Goal: Task Accomplishment & Management: Use online tool/utility

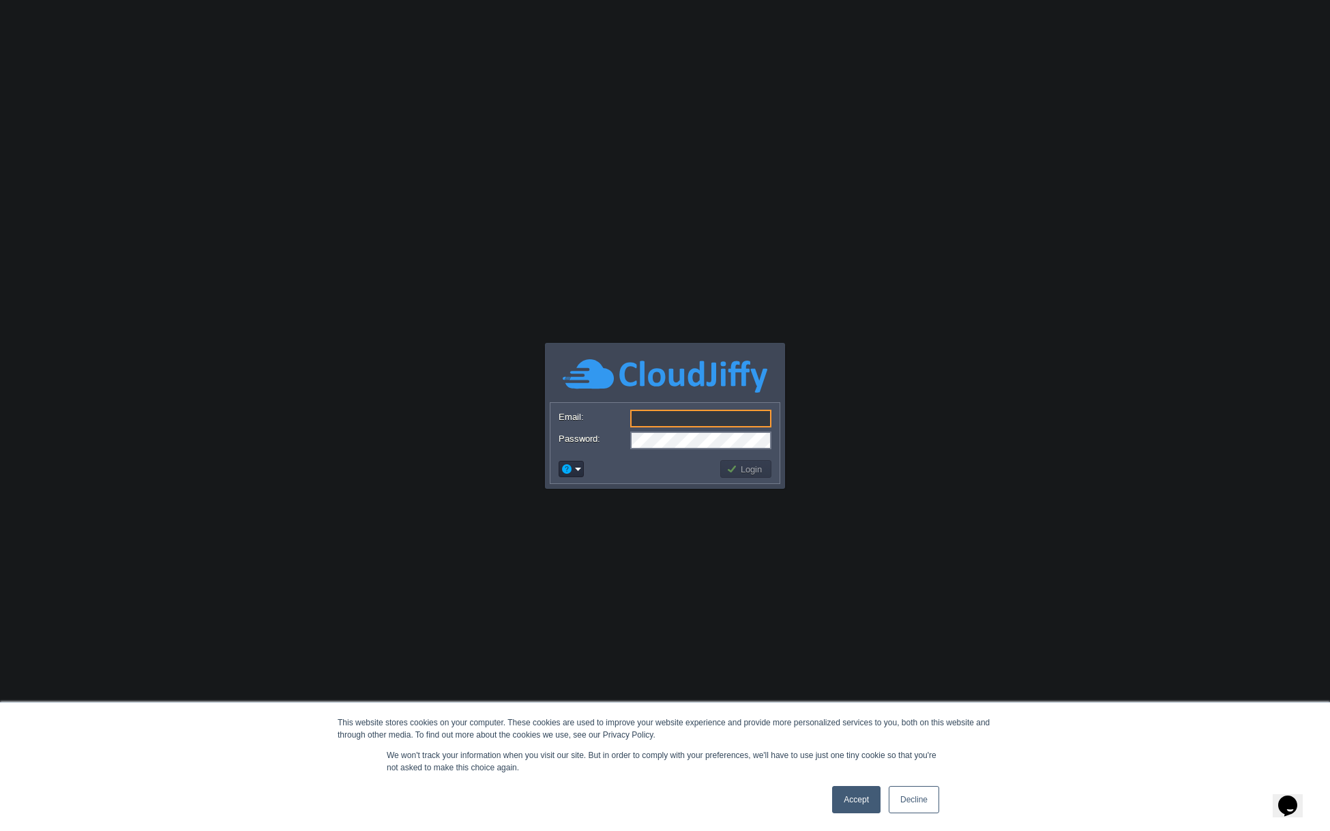
click at [855, 805] on link "Accept" at bounding box center [856, 799] width 48 height 27
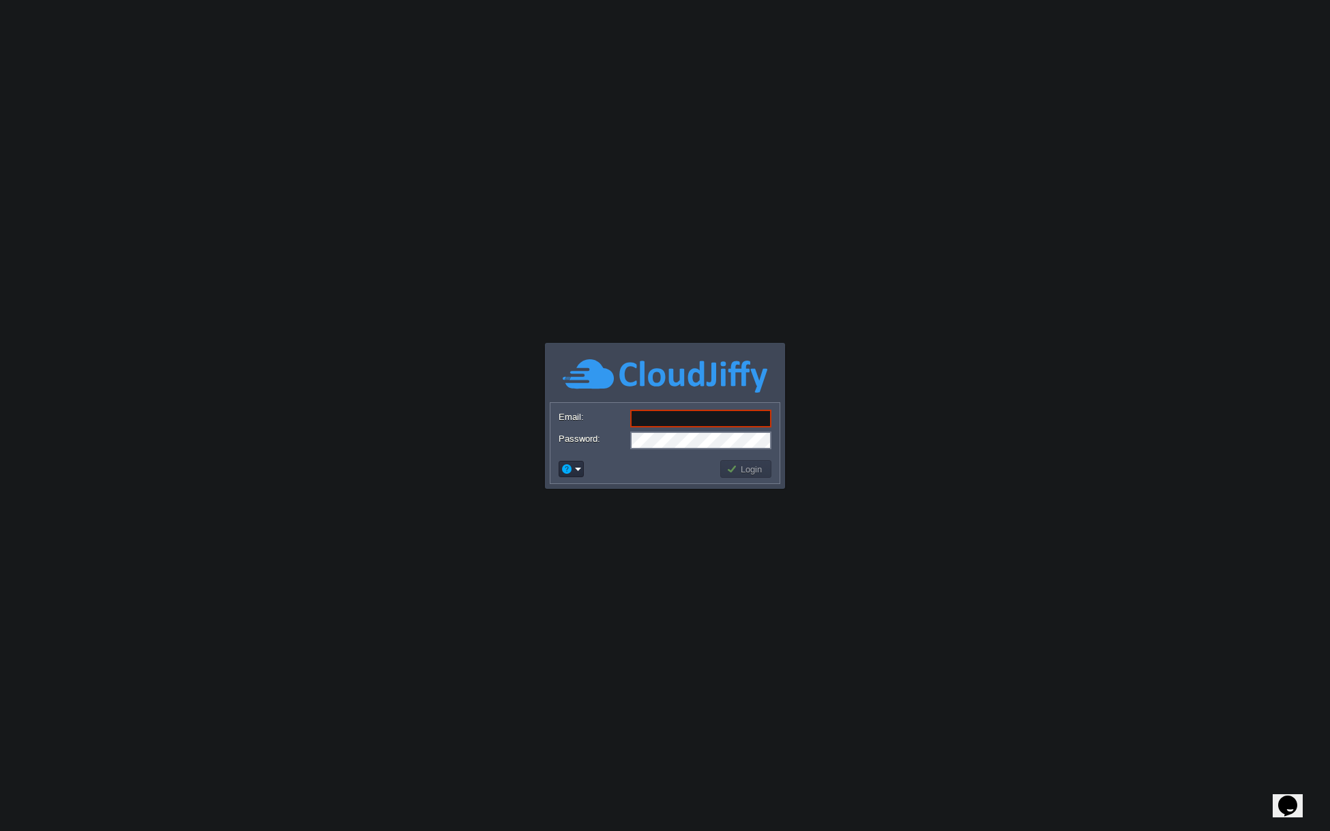
click at [683, 418] on input "Email:" at bounding box center [700, 419] width 141 height 18
type input "[PERSON_NAME][EMAIL_ADDRESS][DOMAIN_NAME]"
click at [696, 451] on form "Email: [PERSON_NAME][EMAIL_ADDRESS][DOMAIN_NAME] Password:" at bounding box center [664, 429] width 229 height 52
click at [765, 472] on button "Login" at bounding box center [746, 469] width 40 height 12
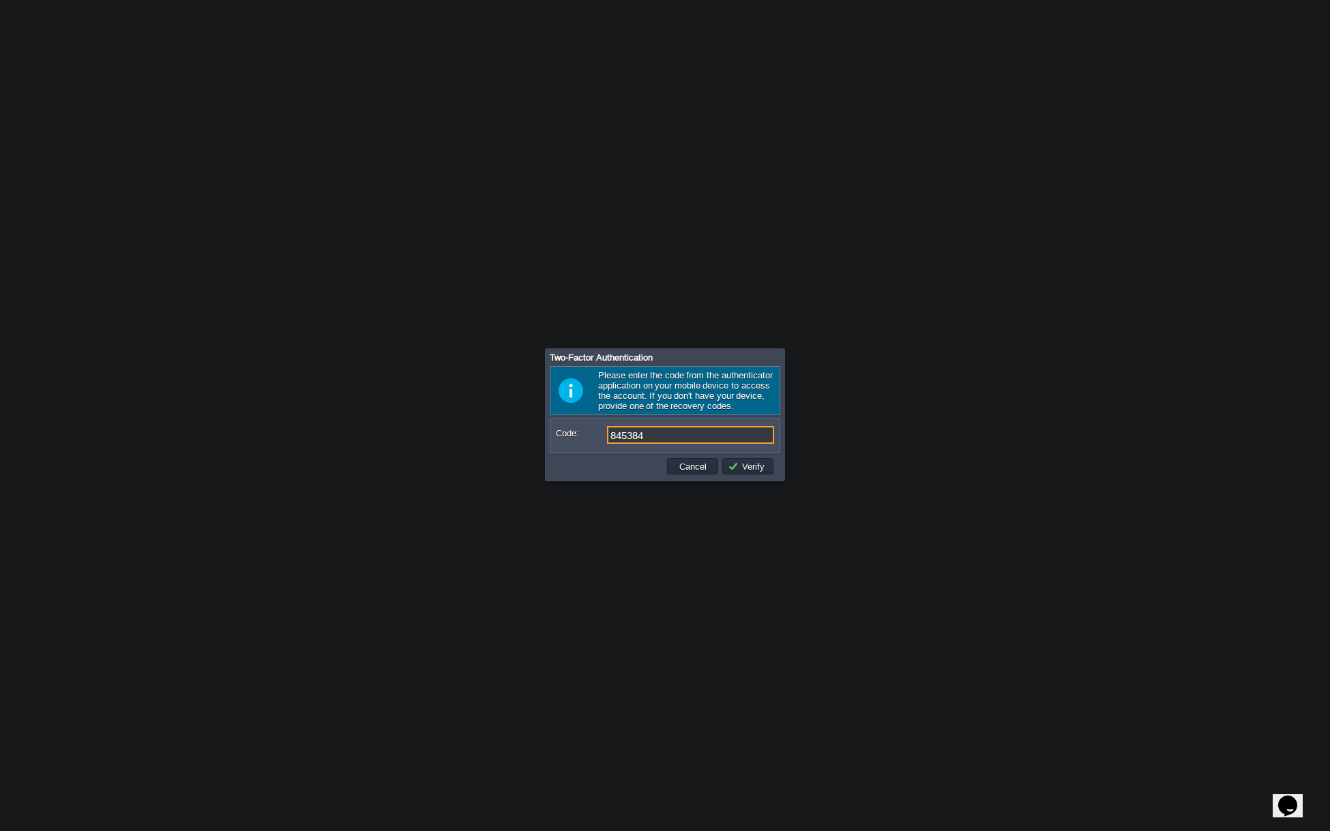
type input "845384"
type input "997999"
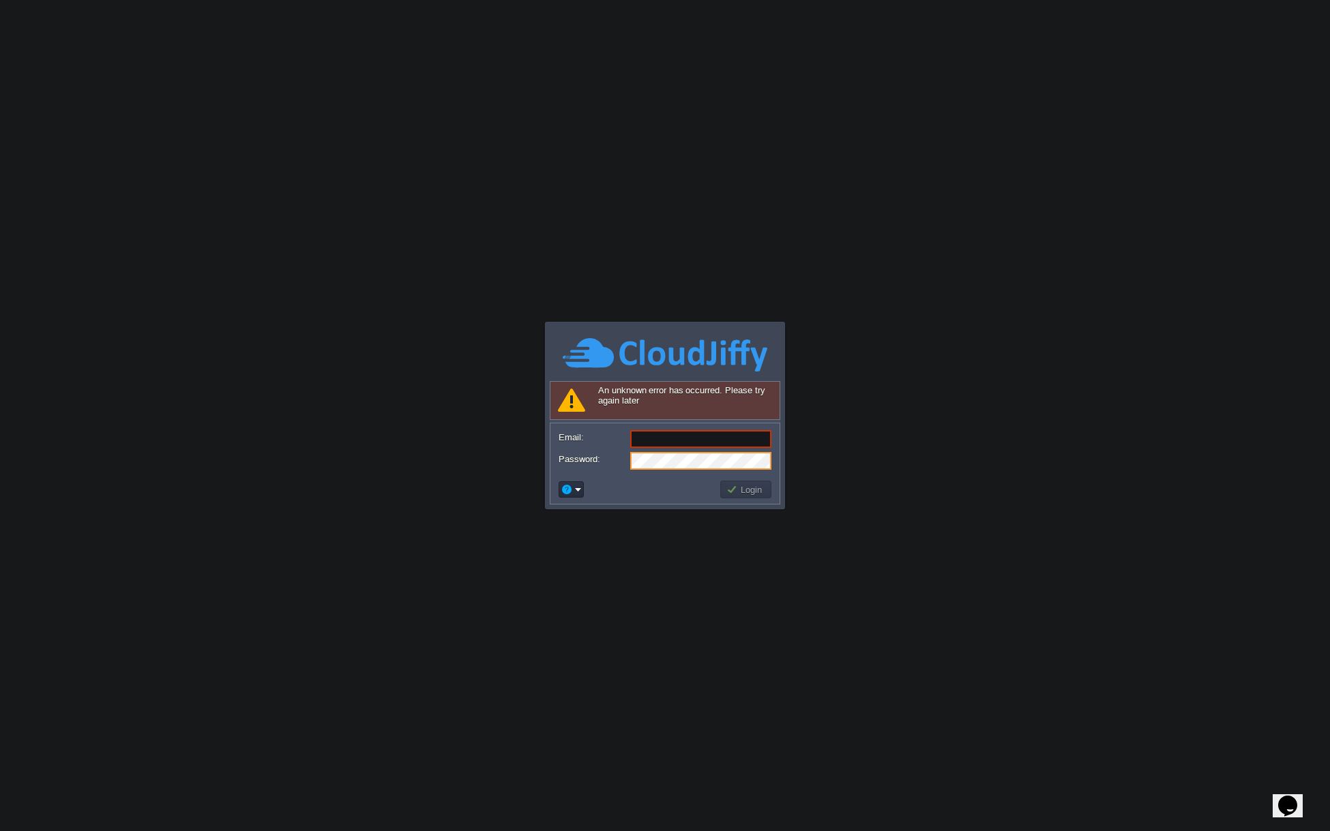
click at [683, 433] on input "Email:" at bounding box center [700, 439] width 141 height 18
type input "[PERSON_NAME][EMAIL_ADDRESS][DOMAIN_NAME]"
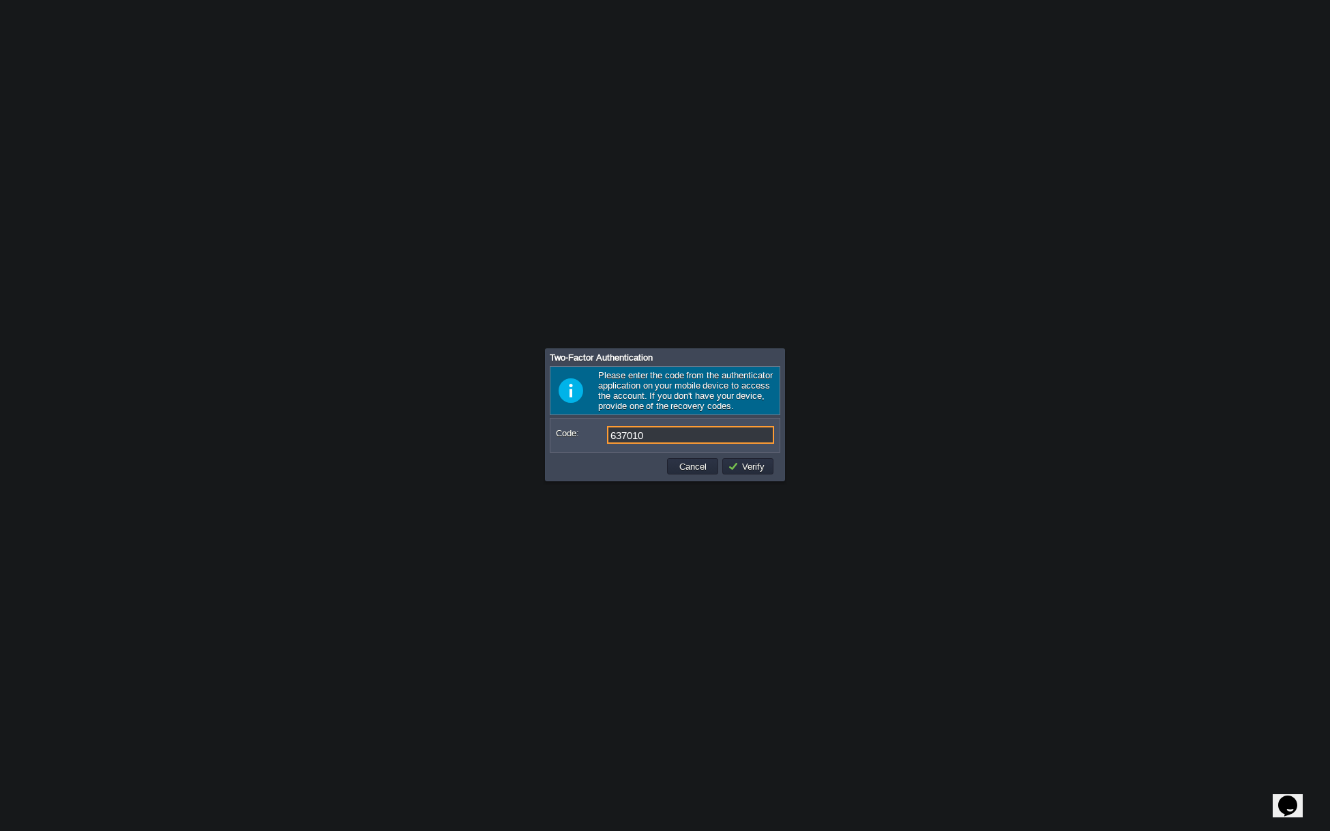
type input "637010"
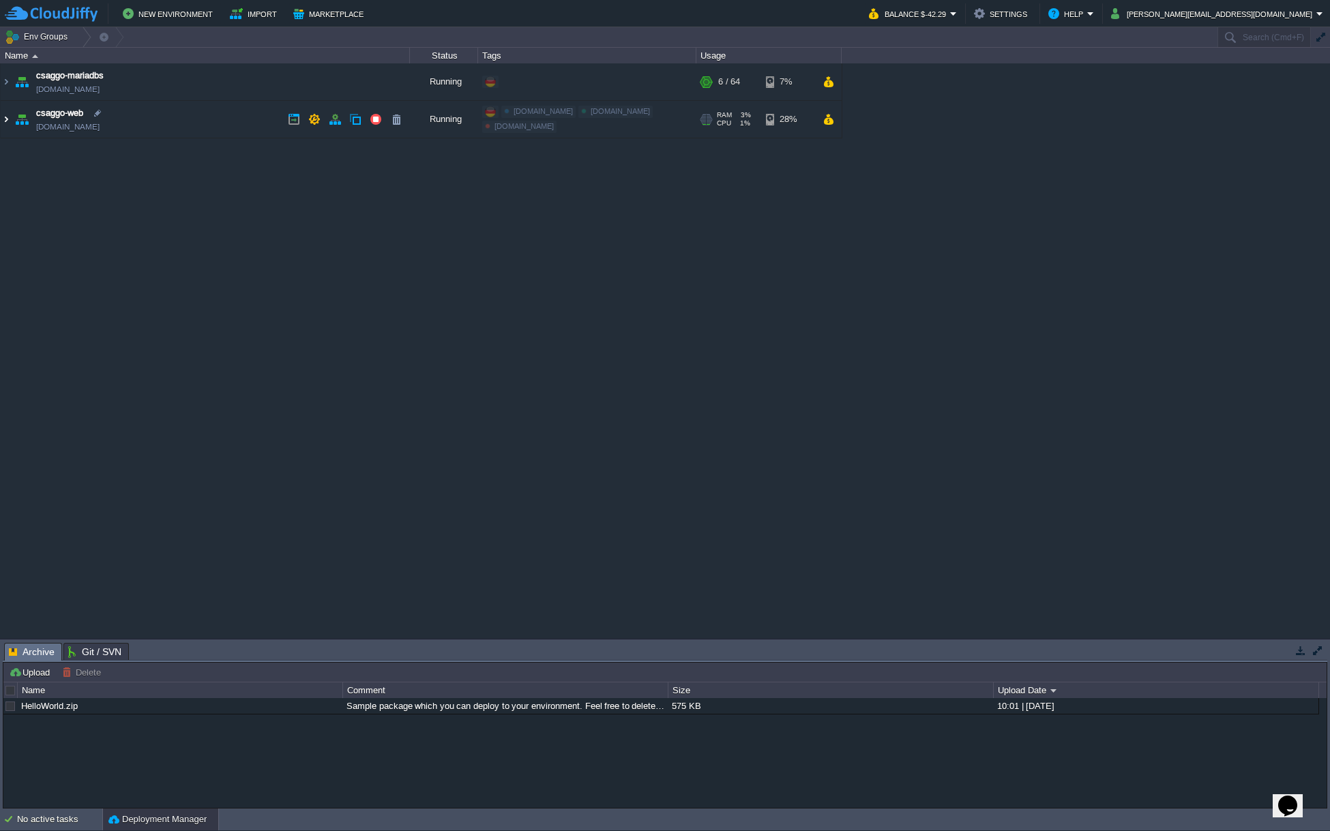
click at [11, 117] on img at bounding box center [6, 119] width 11 height 37
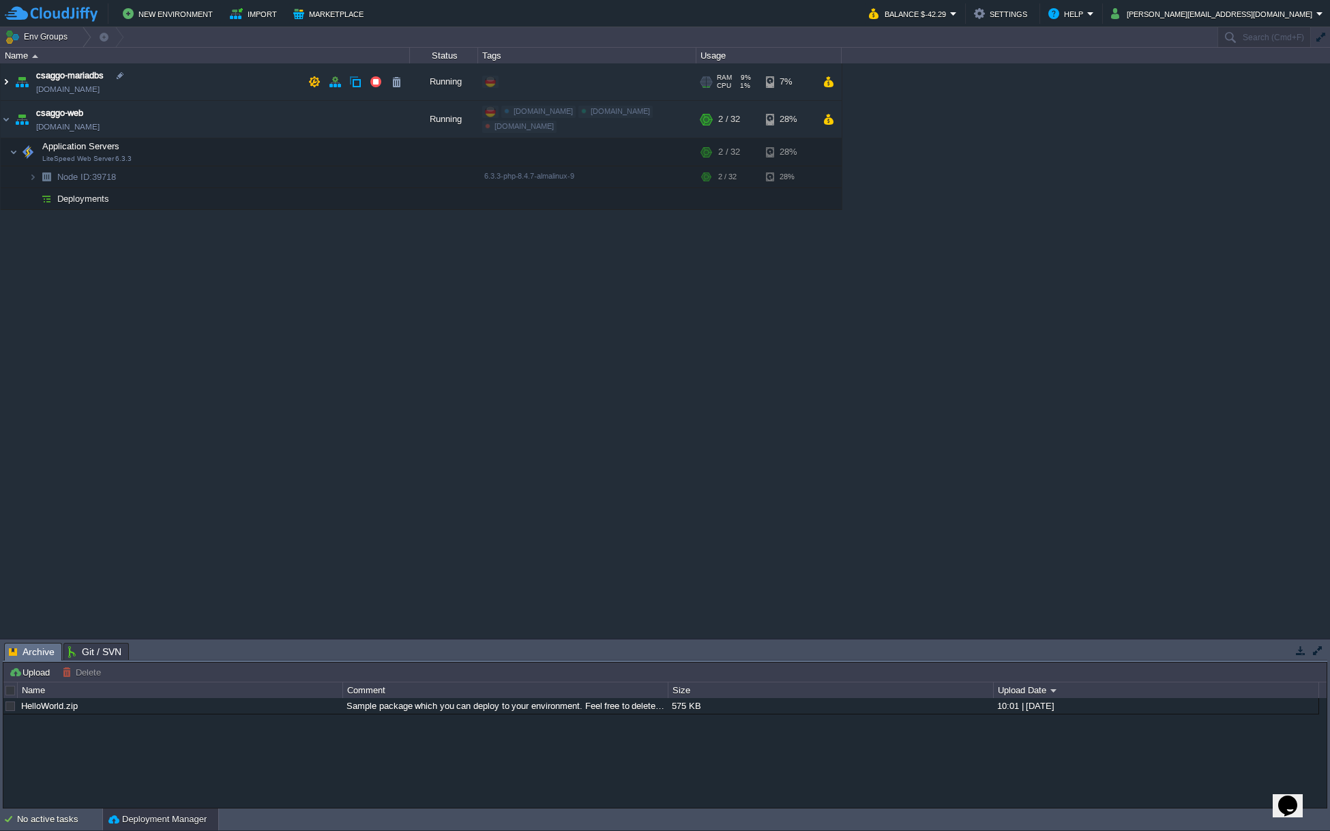
click at [8, 78] on img at bounding box center [6, 81] width 11 height 37
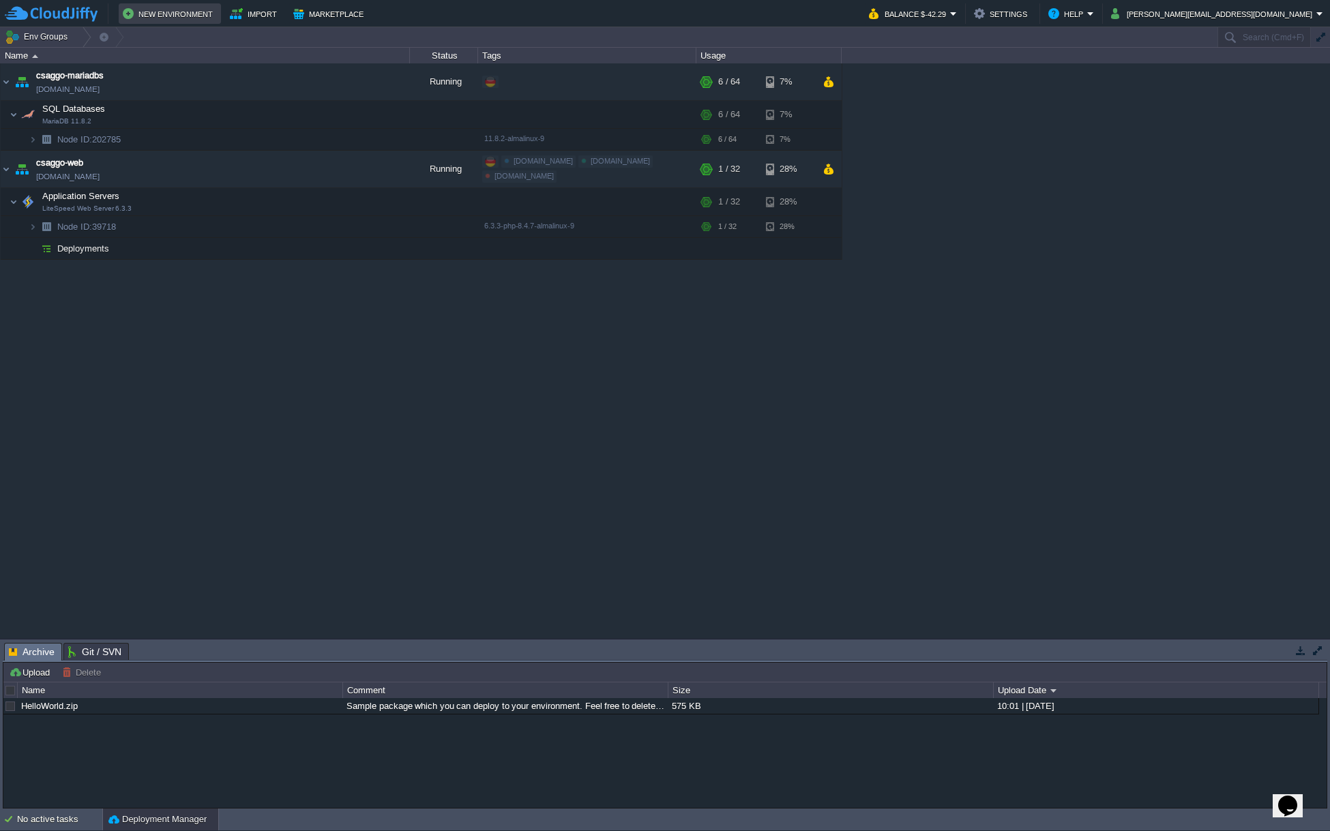
click at [186, 16] on button "New Environment" at bounding box center [170, 13] width 94 height 16
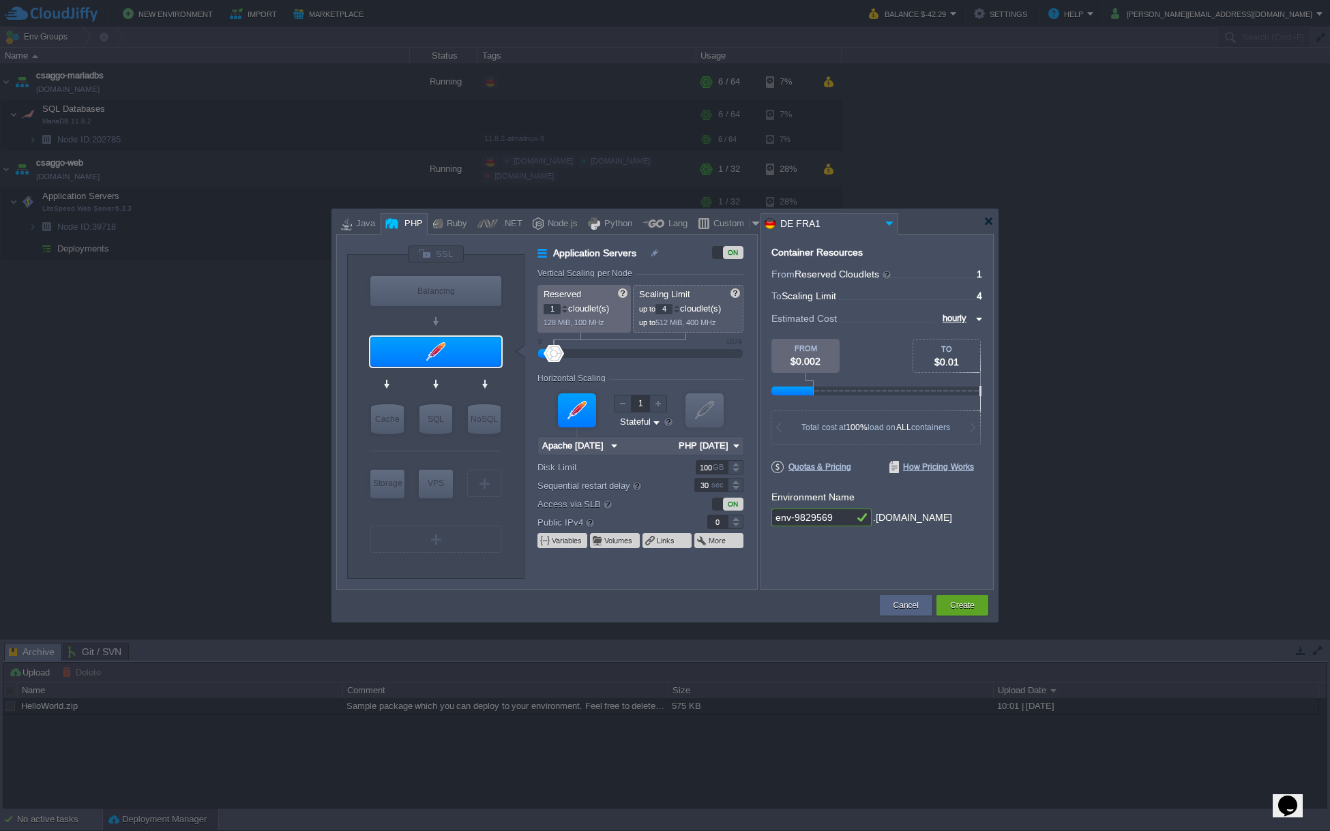
click at [565, 399] on div at bounding box center [577, 411] width 38 height 34
click at [453, 352] on div at bounding box center [435, 352] width 131 height 30
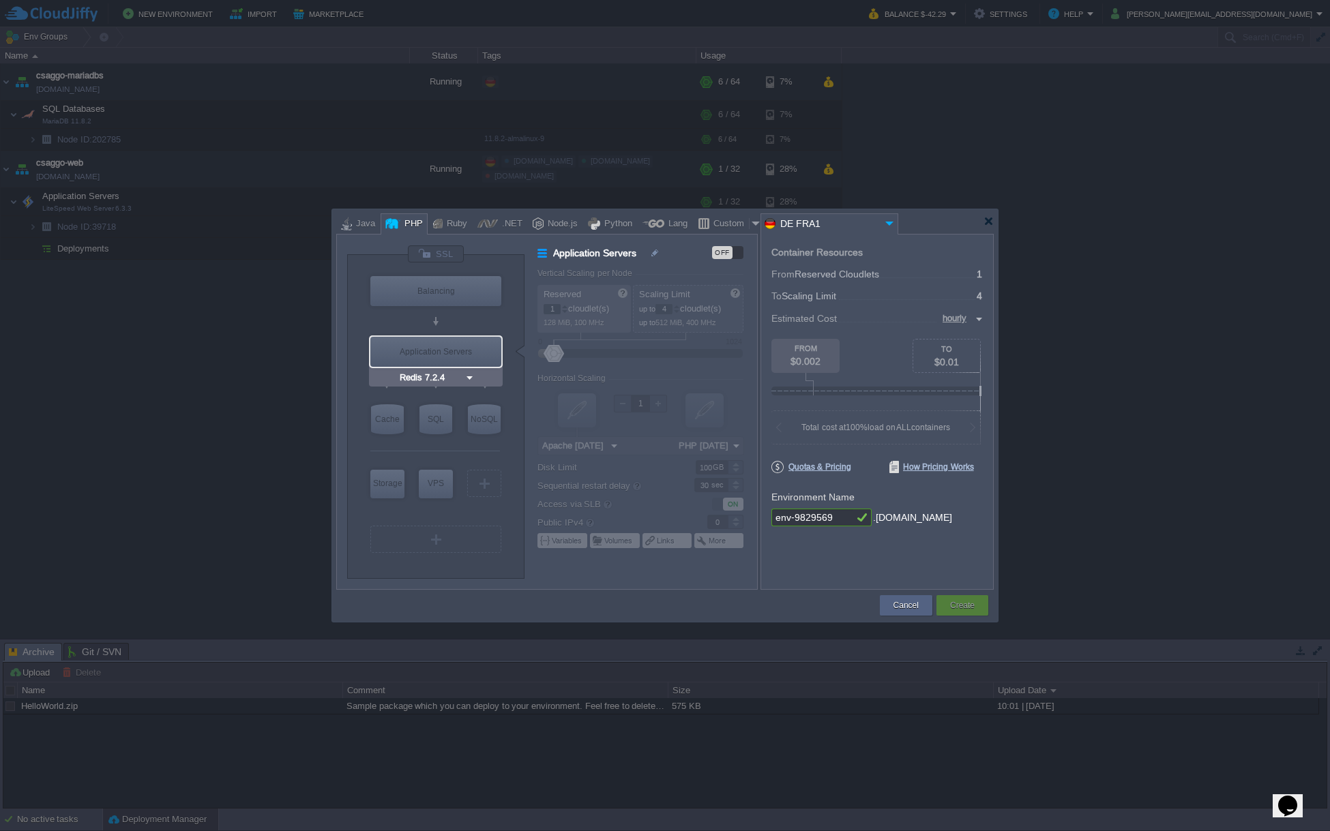
type input "MariaDB 12.0.2"
click at [430, 418] on div "SQL" at bounding box center [435, 419] width 33 height 30
type input "SQL Databases"
type input "4"
type input "6"
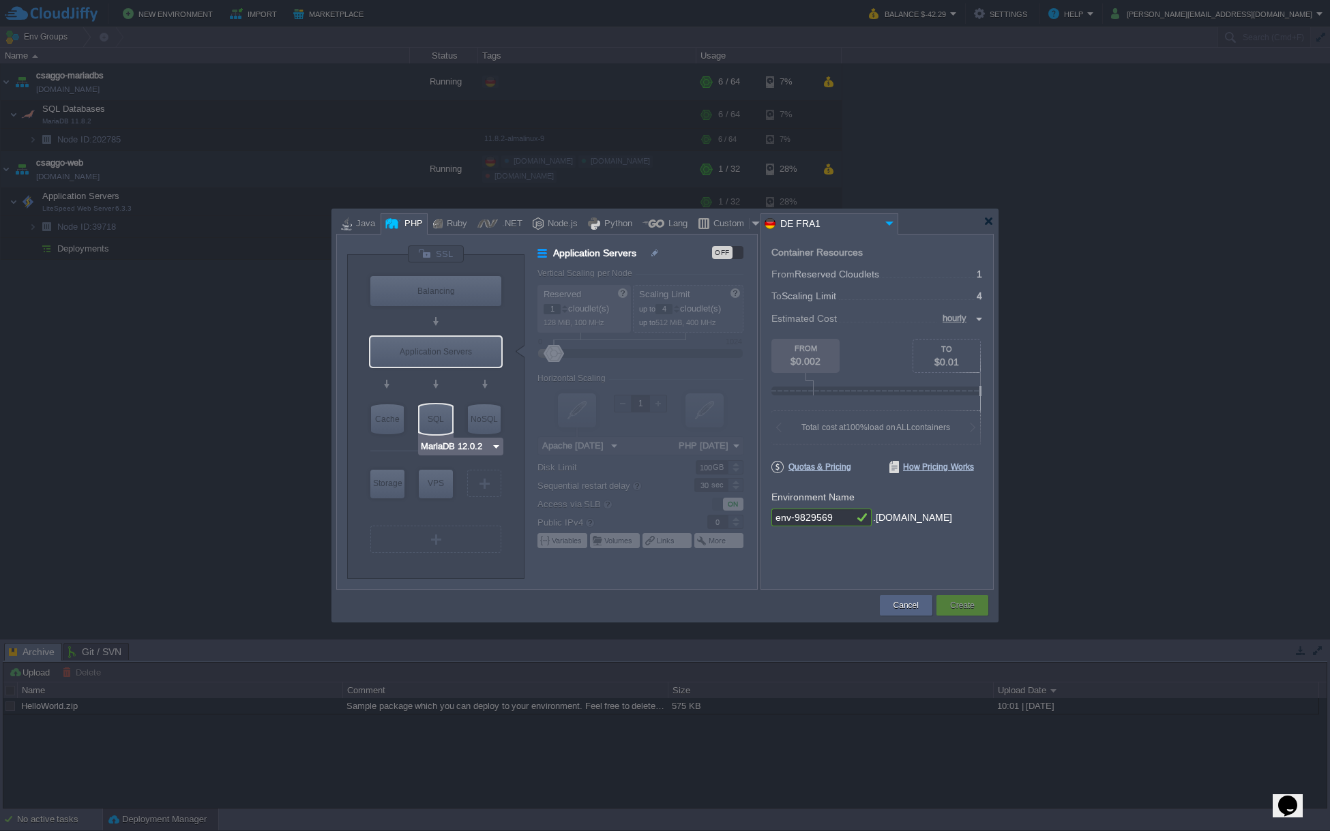
type input "MariaDB 12.0.2"
type input "12.0.2-almalin..."
type input "Stateless"
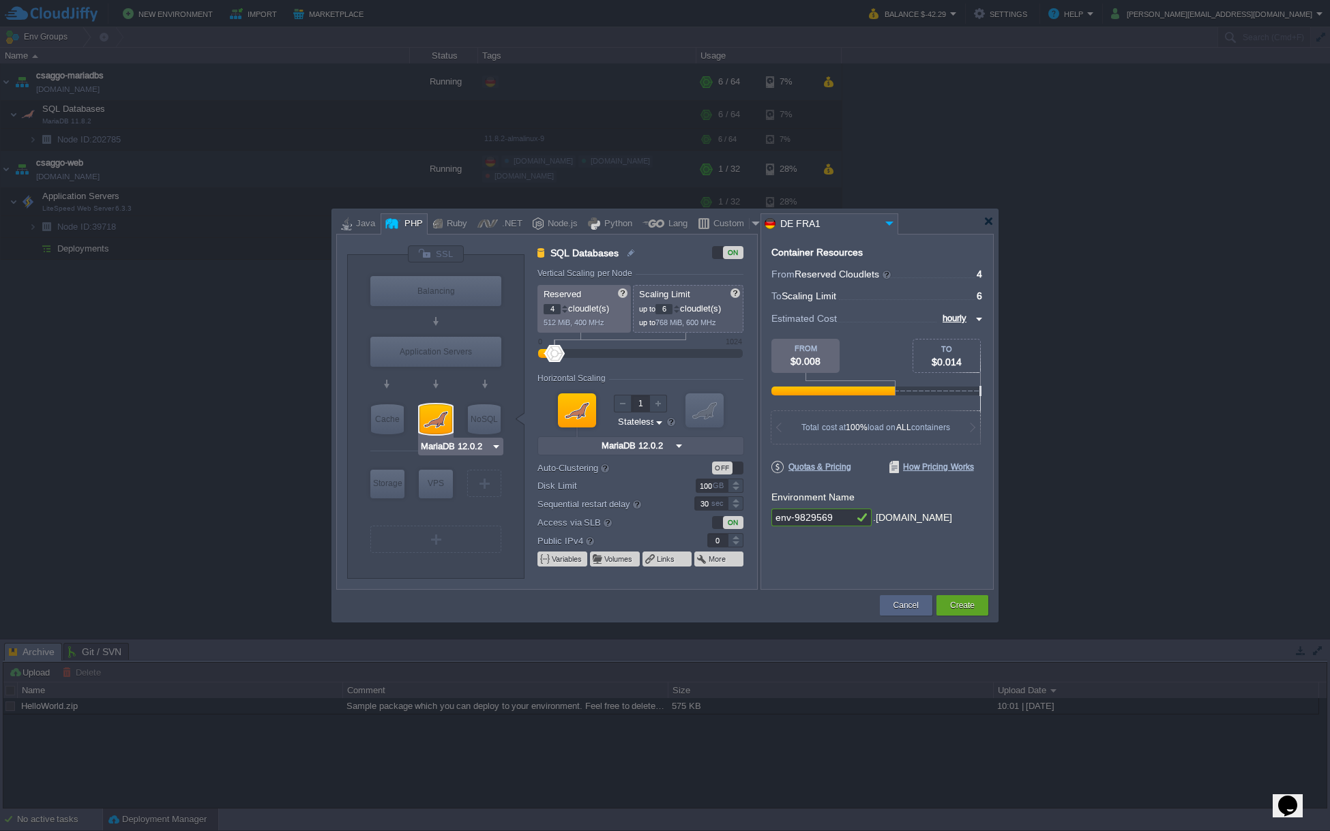
type input "Redis 7.2.4"
click at [647, 443] on input "MariaDB 12.0.2" at bounding box center [634, 446] width 74 height 18
click at [887, 601] on div "Cancel" at bounding box center [906, 605] width 53 height 20
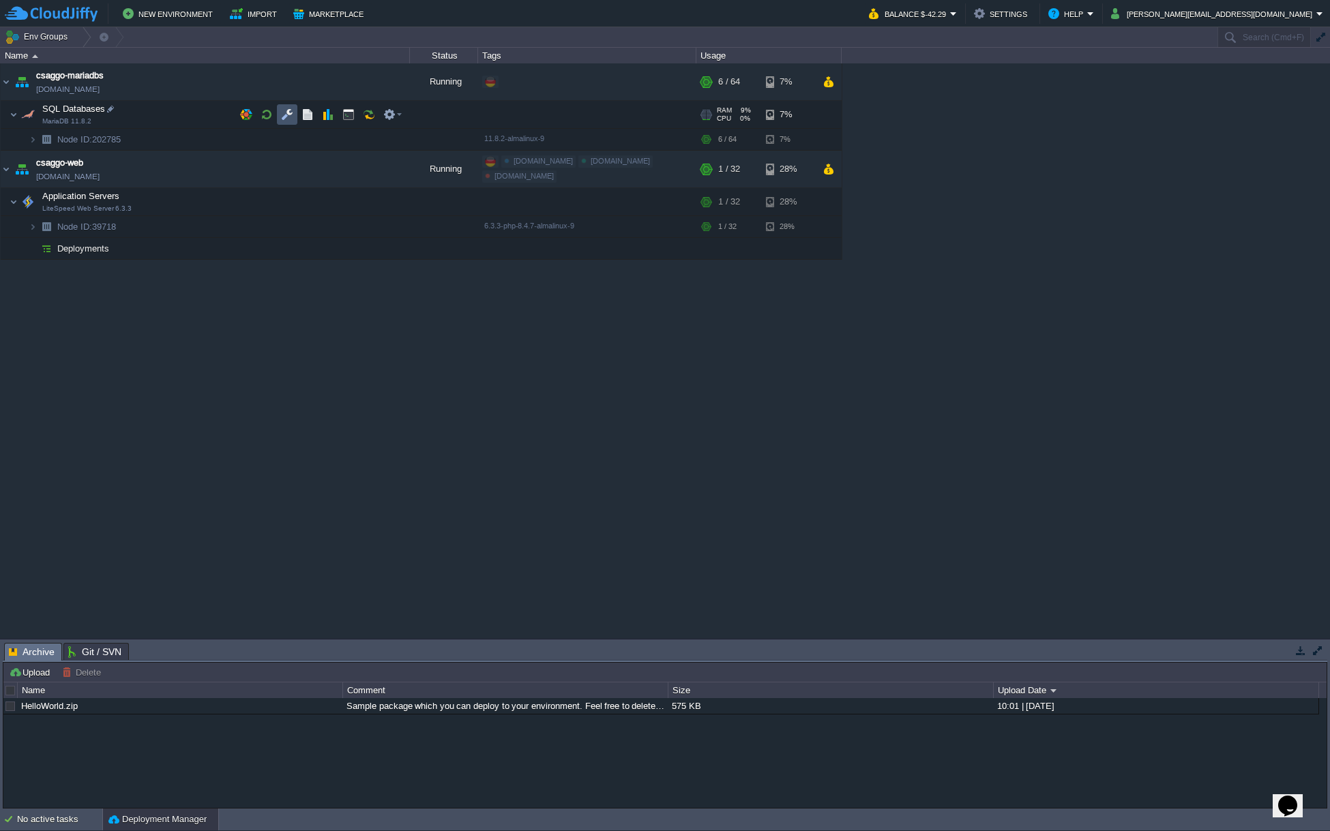
click at [281, 117] on button "button" at bounding box center [287, 114] width 12 height 12
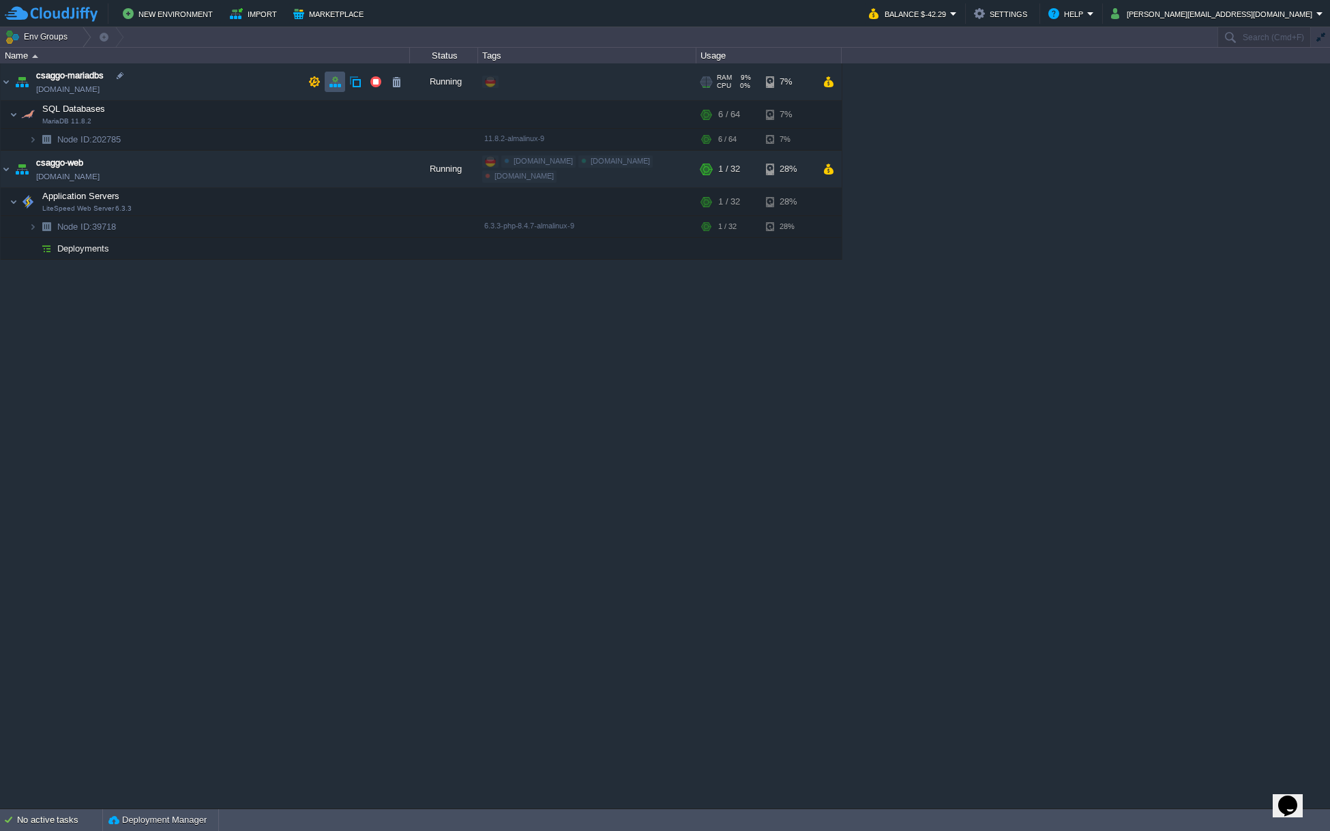
click at [338, 83] on button "button" at bounding box center [335, 82] width 12 height 12
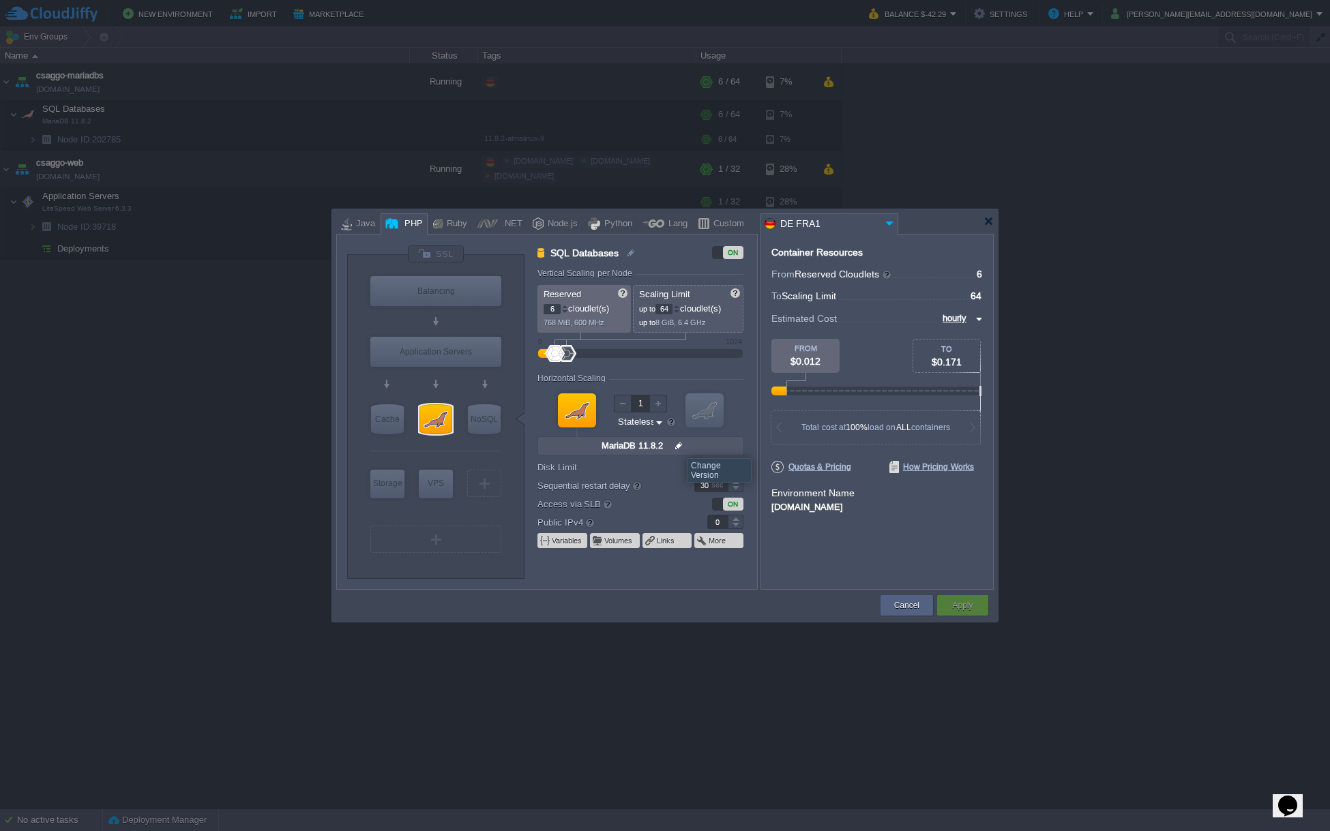
click at [677, 446] on img at bounding box center [679, 446] width 14 height 18
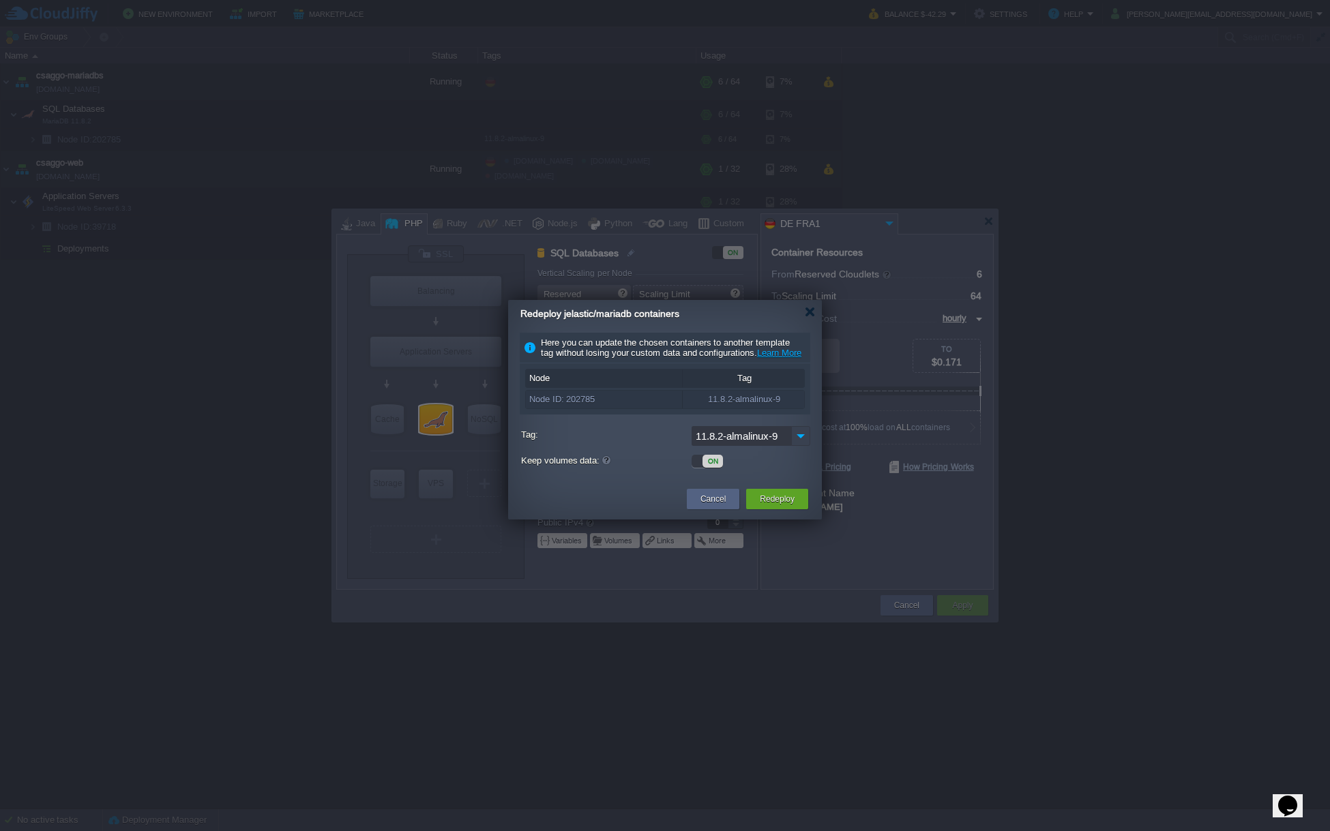
click at [795, 446] on img at bounding box center [800, 436] width 19 height 20
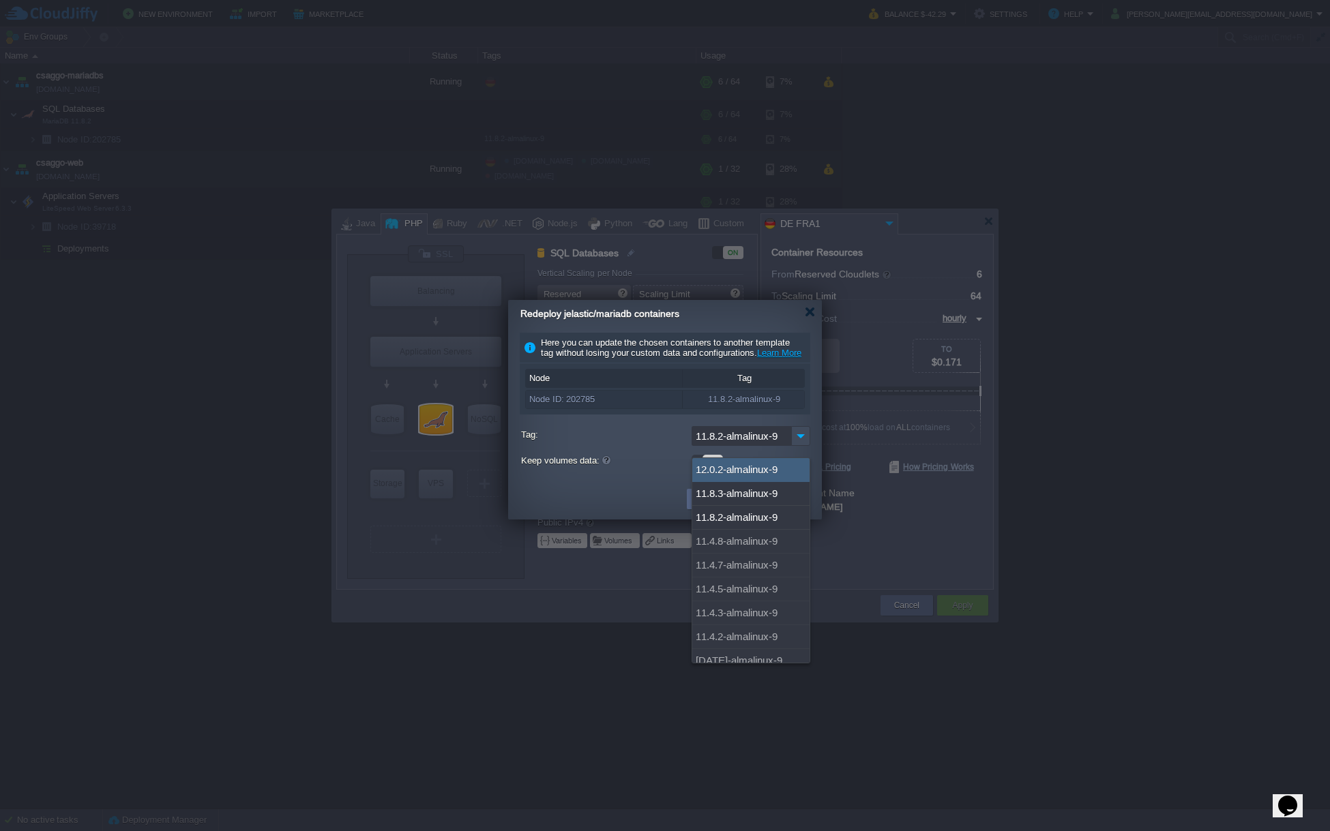
click at [765, 470] on div "12.0.2-almalinux-9" at bounding box center [750, 470] width 117 height 24
type input "12.0.2-almalinux-9"
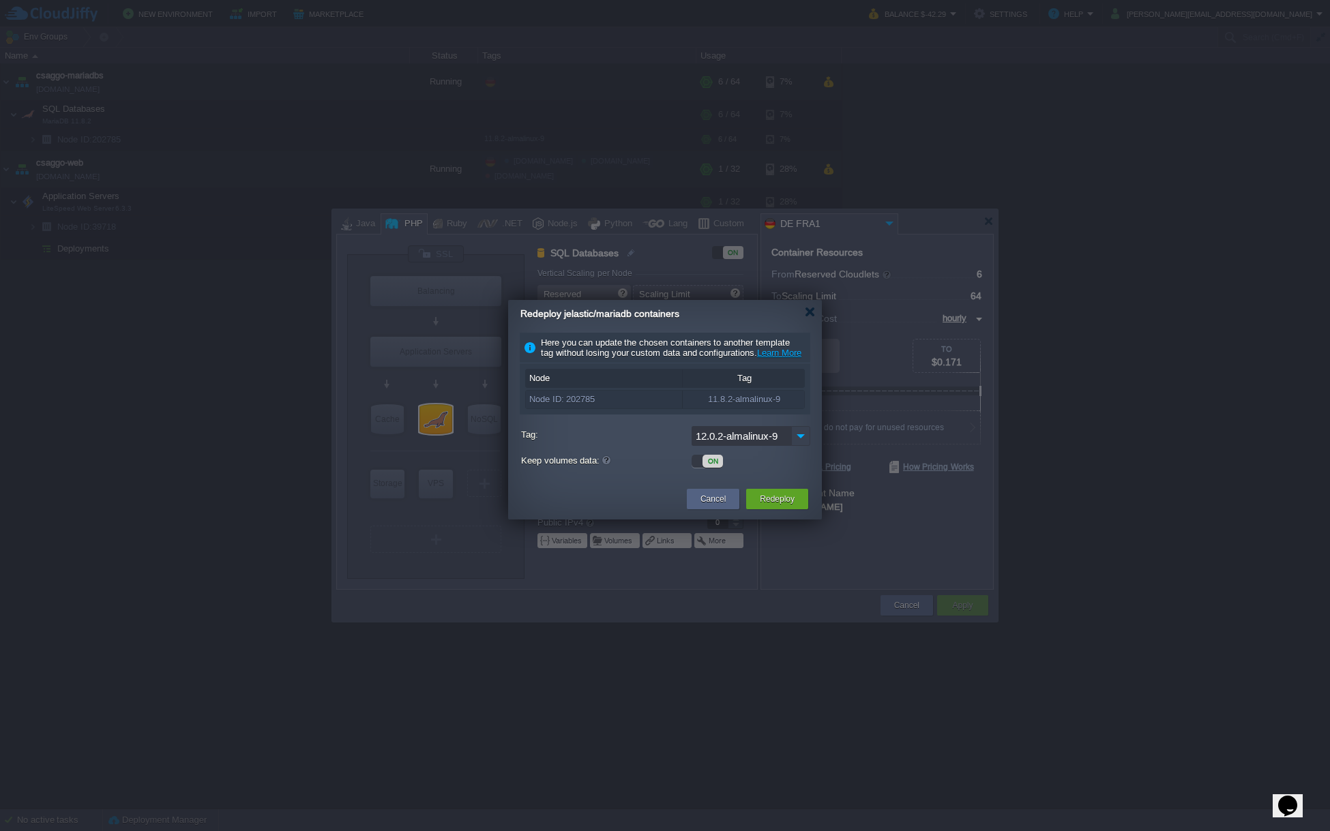
click at [800, 446] on img at bounding box center [800, 436] width 19 height 20
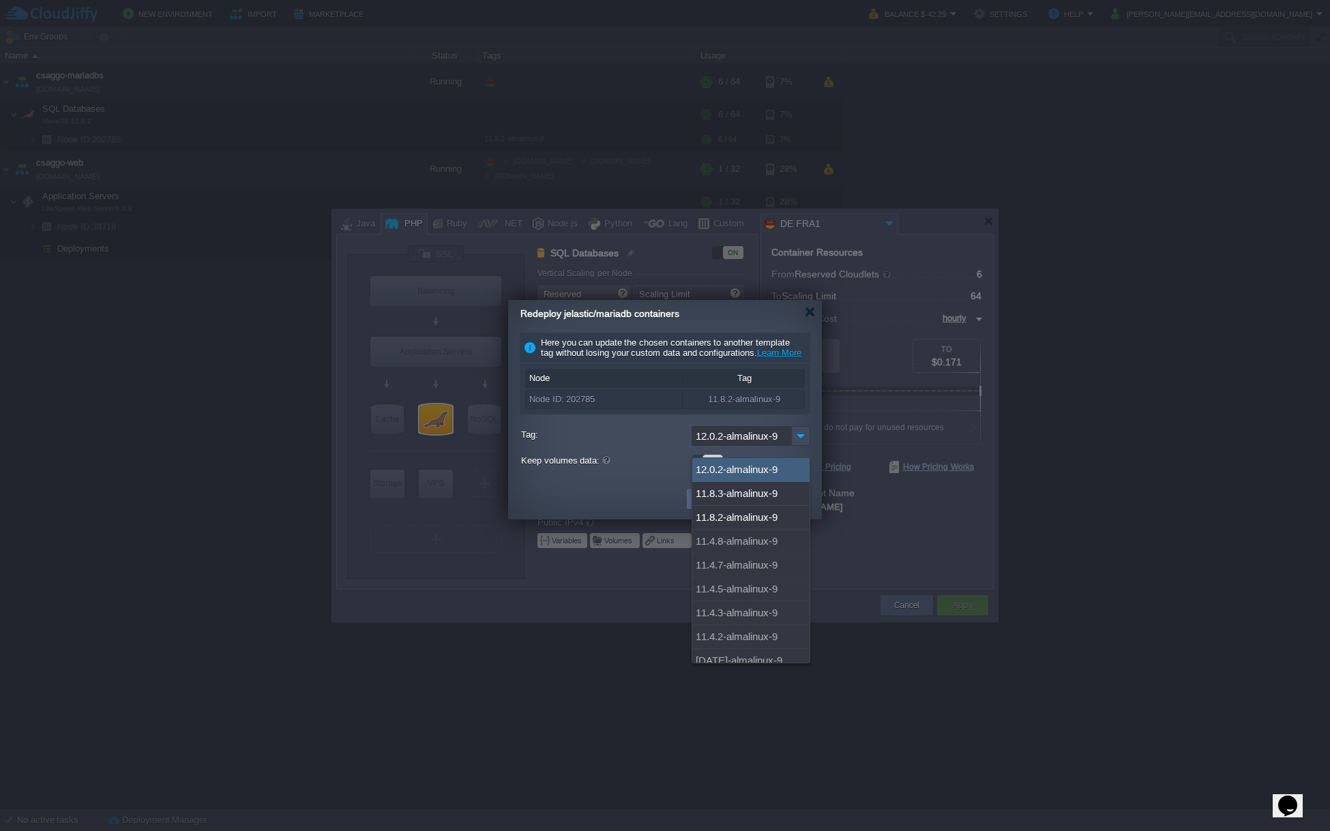
click at [747, 473] on div "12.0.2-almalinux-9" at bounding box center [750, 470] width 117 height 24
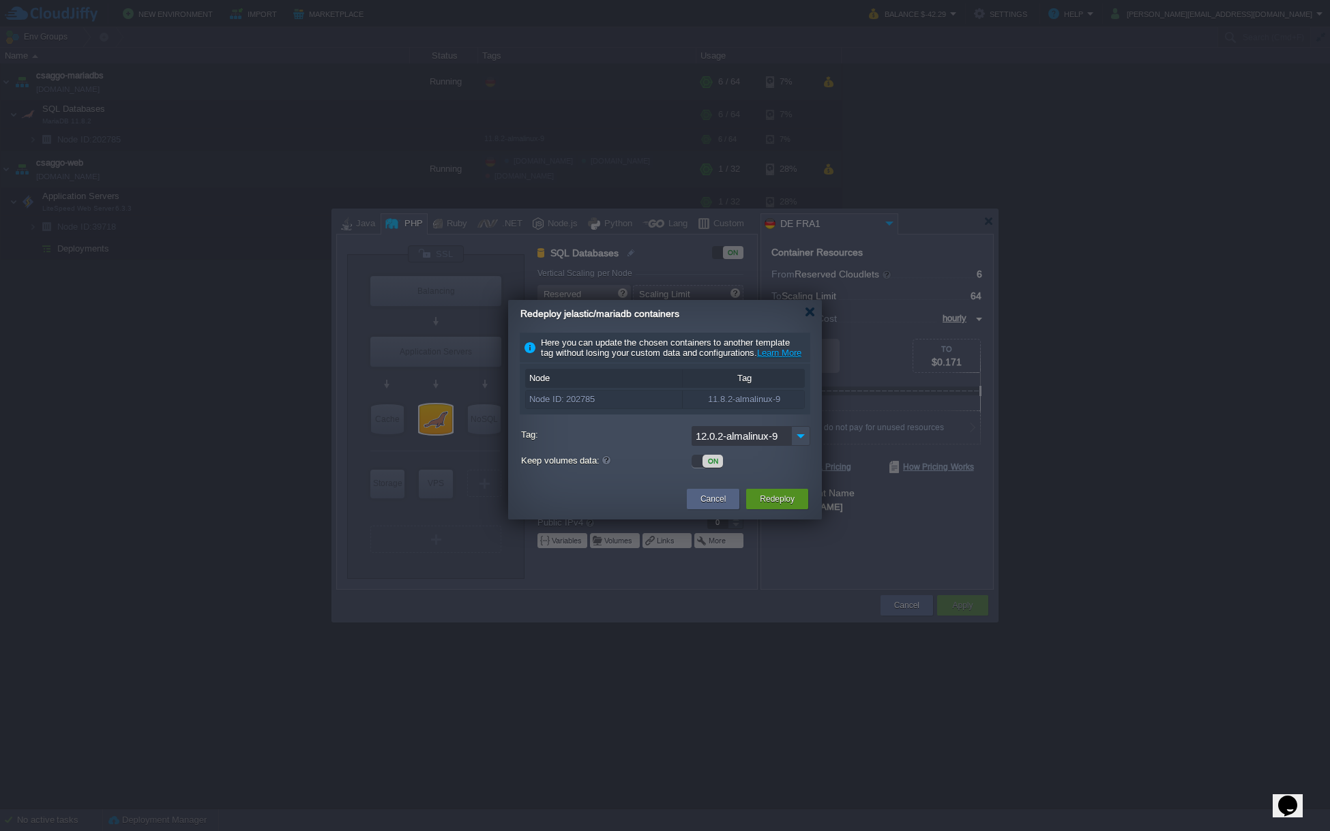
click at [792, 506] on button "Redeploy" at bounding box center [777, 499] width 35 height 14
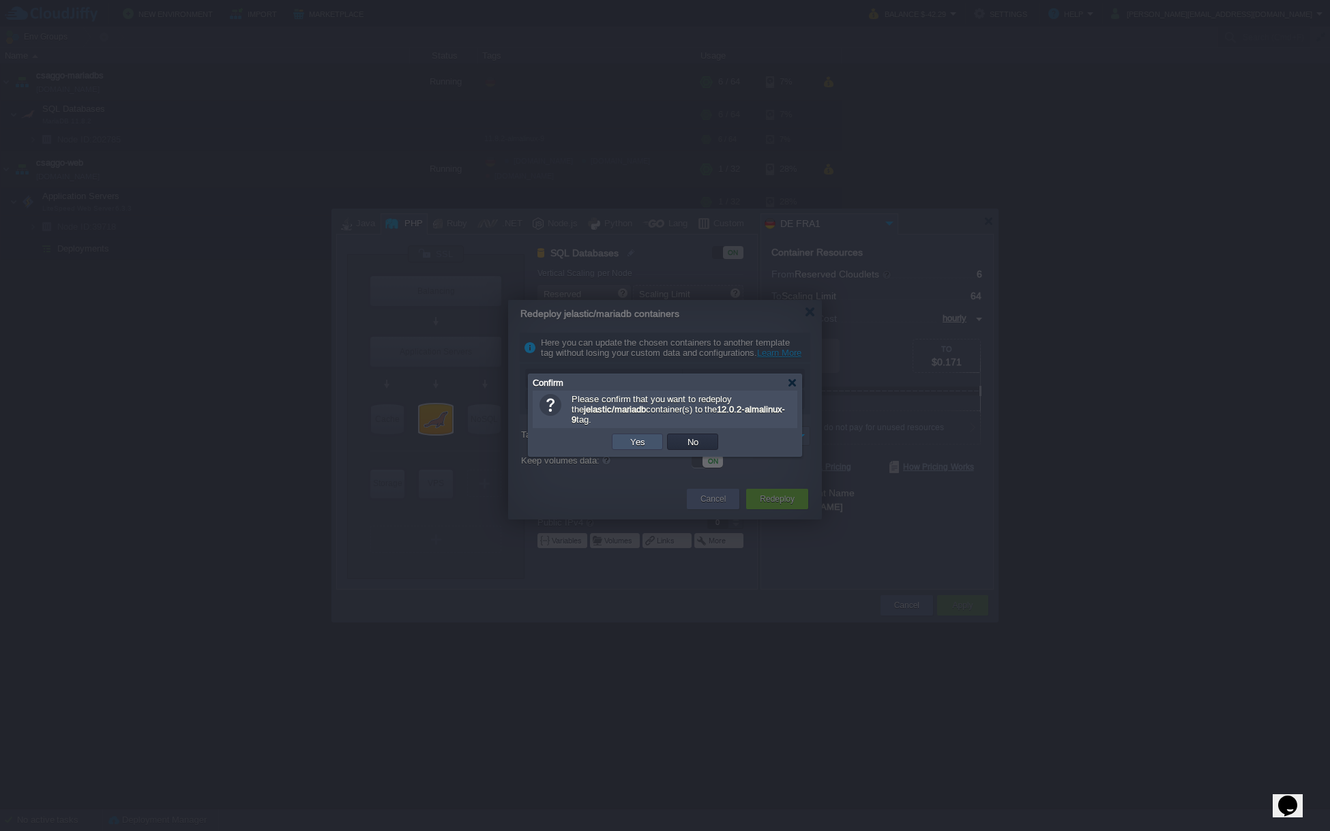
click at [640, 447] on button "Yes" at bounding box center [637, 442] width 23 height 12
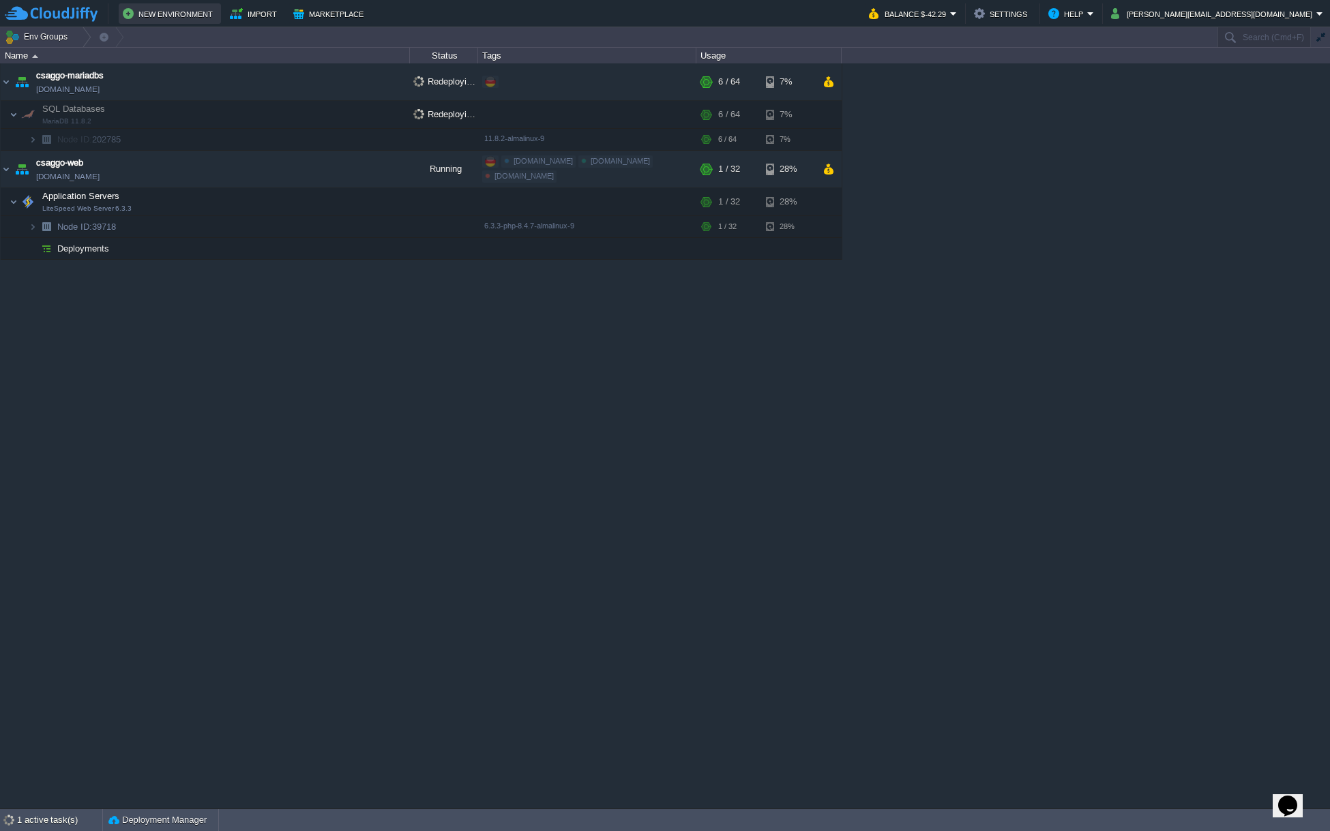
click at [189, 14] on button "New Environment" at bounding box center [170, 13] width 94 height 16
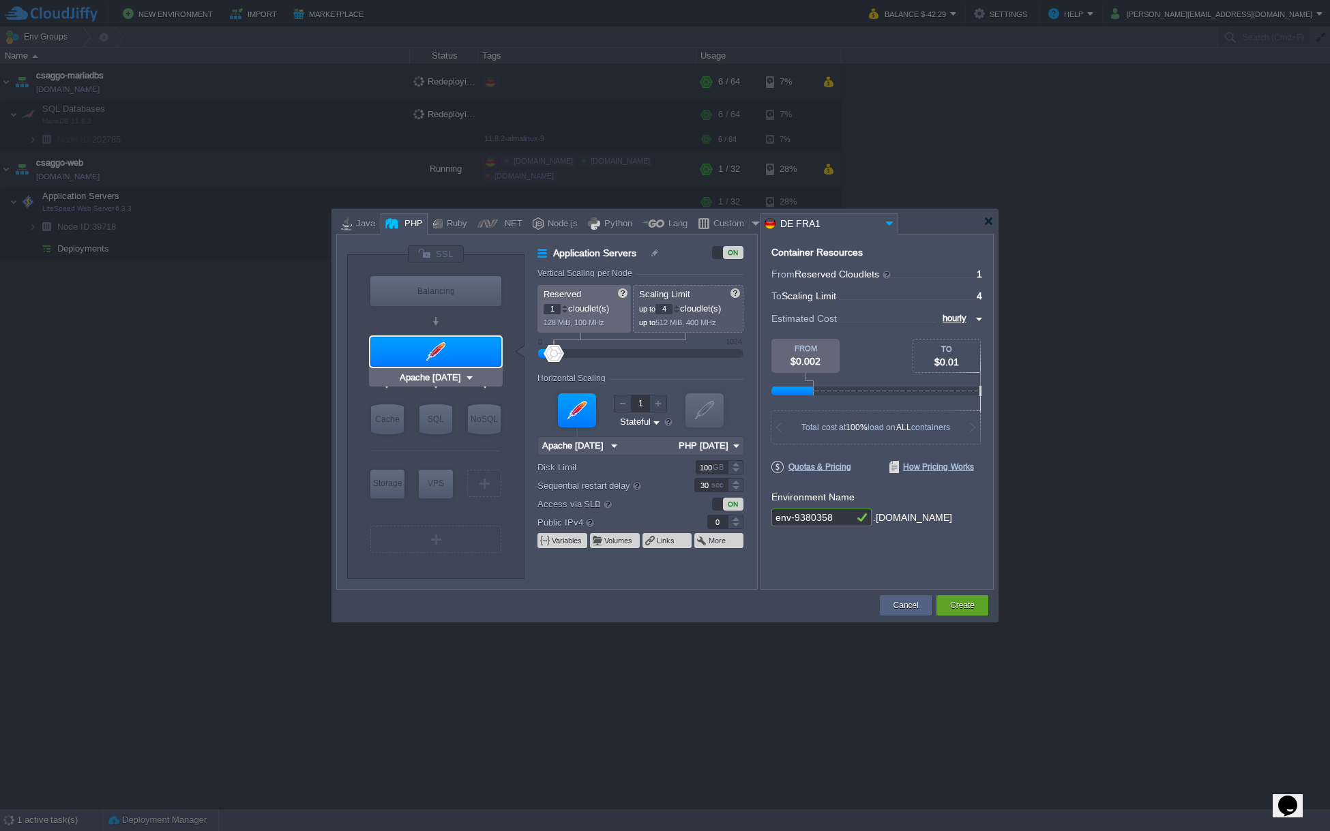
type input "Redis 7.2.4"
click at [590, 448] on input "Apache [DATE]" at bounding box center [572, 446] width 69 height 18
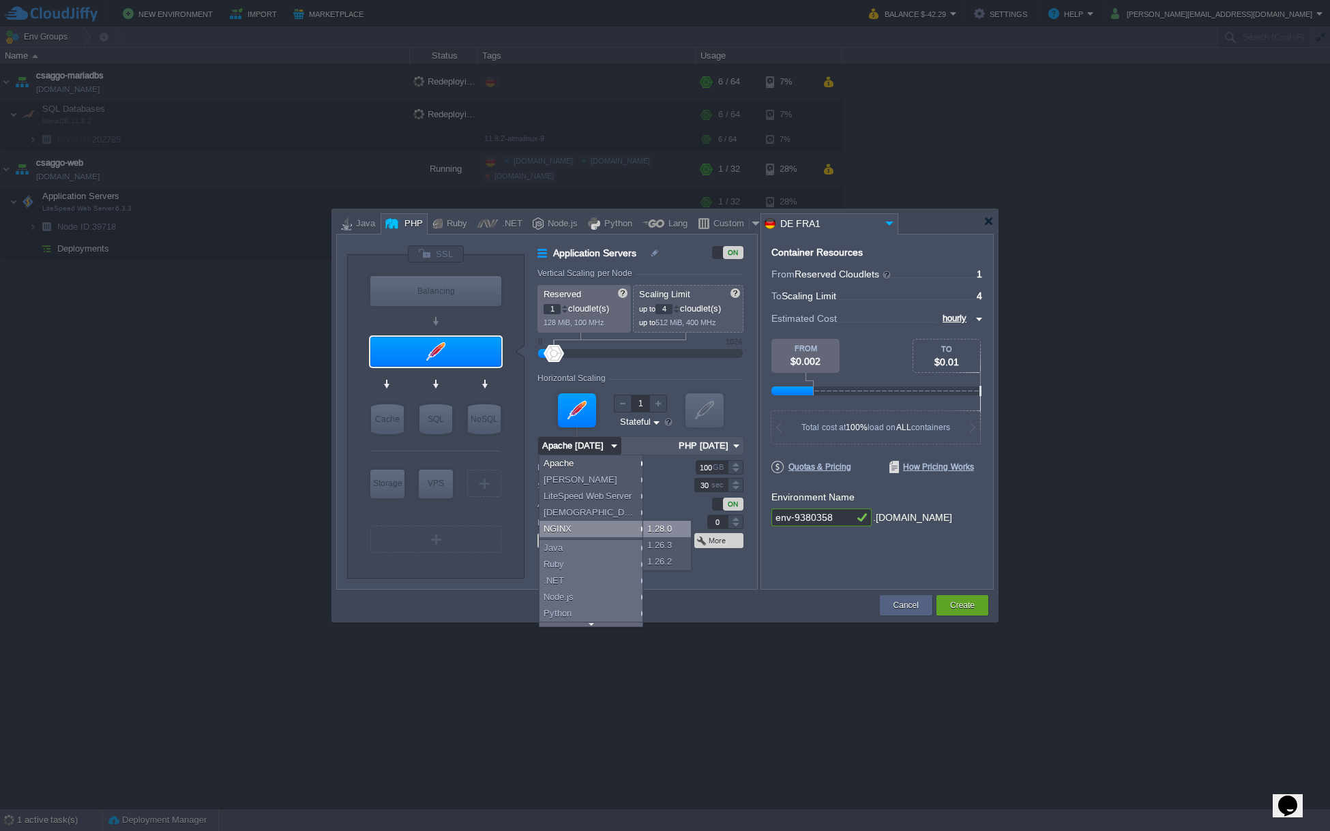
click at [658, 529] on div "1.28.0" at bounding box center [667, 529] width 48 height 16
type input "NGINX 1.28.0"
type input "PHP [DATE]"
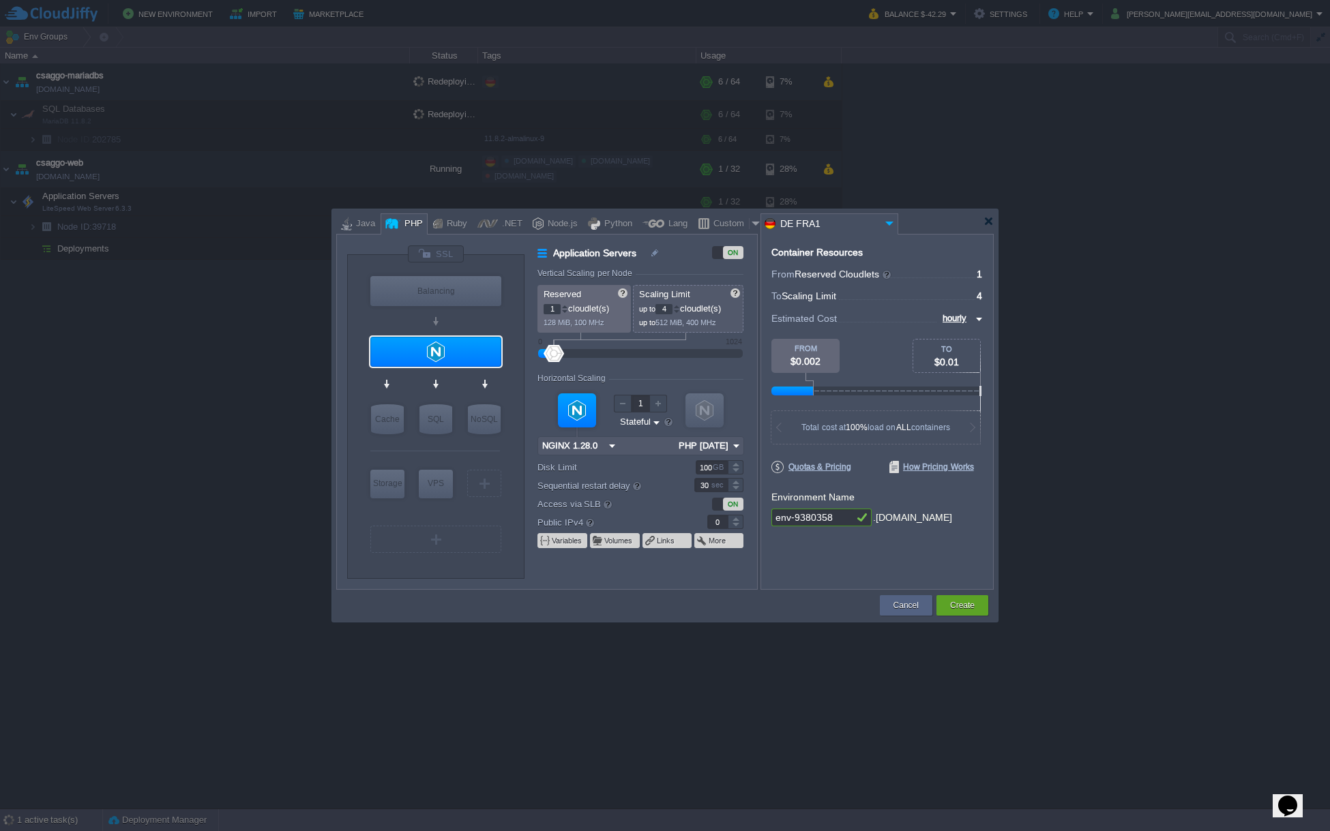
click at [734, 445] on img at bounding box center [736, 446] width 14 height 18
click at [725, 466] on div "PHP [DATE]" at bounding box center [713, 464] width 68 height 16
click at [733, 443] on img at bounding box center [736, 446] width 14 height 18
click at [895, 606] on button "Cancel" at bounding box center [905, 606] width 25 height 14
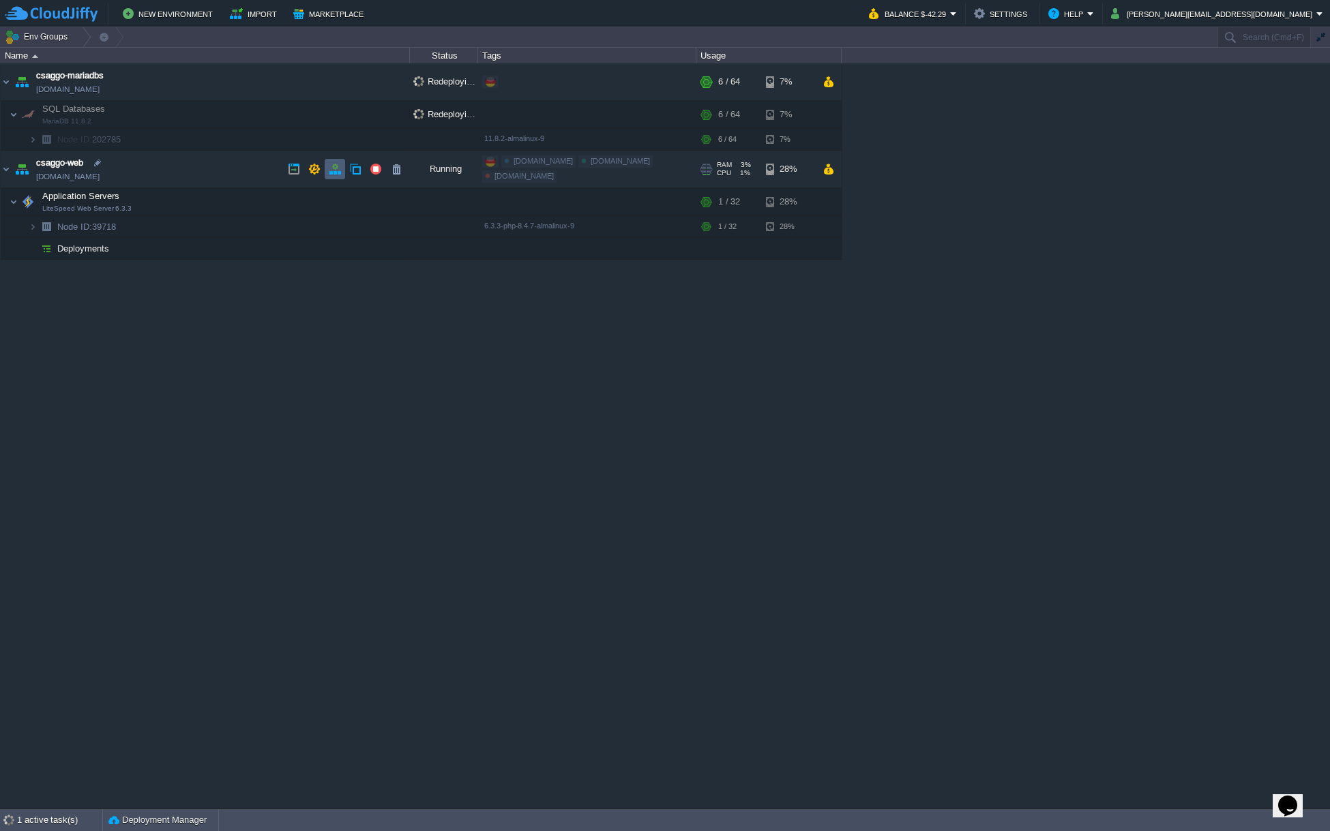
click at [334, 176] on td at bounding box center [335, 169] width 20 height 20
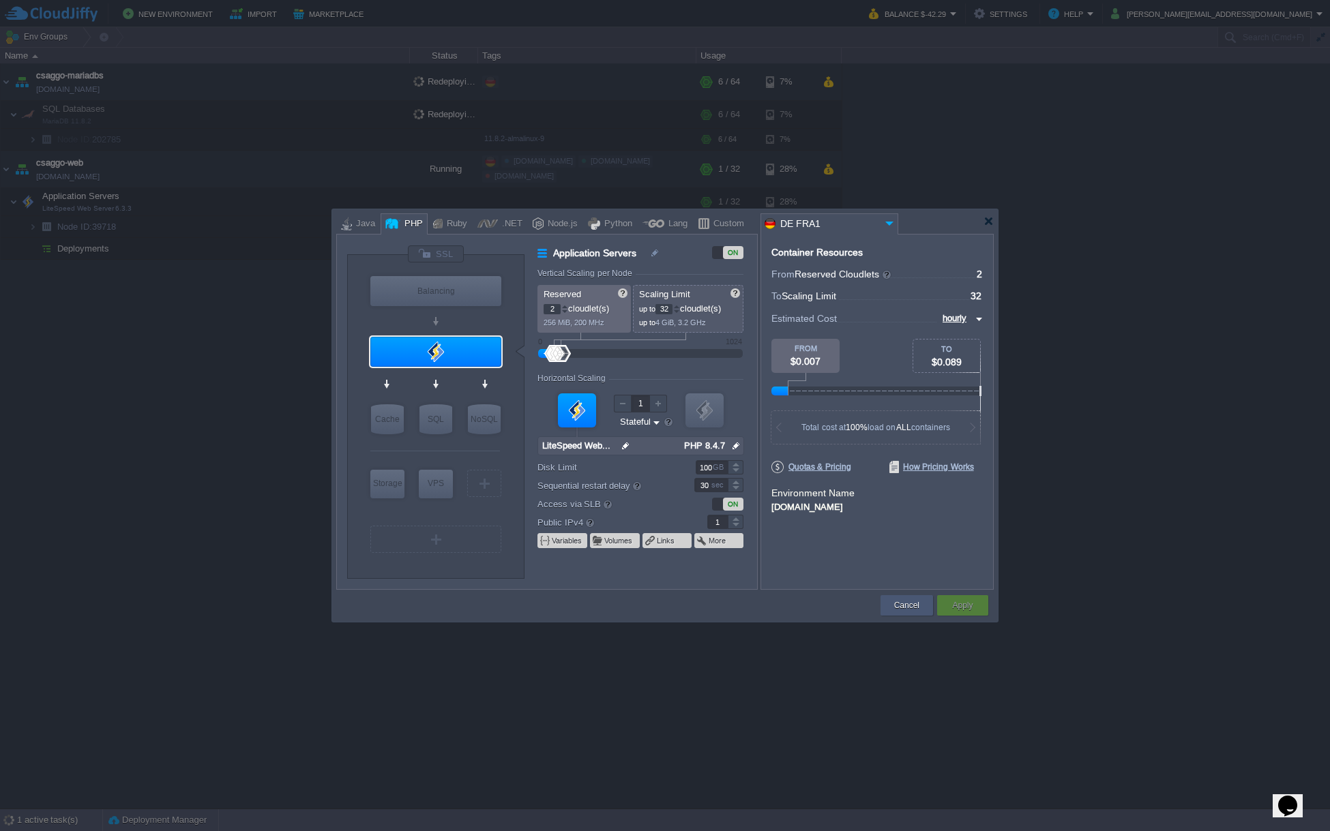
click at [892, 614] on div "Cancel" at bounding box center [907, 605] width 32 height 20
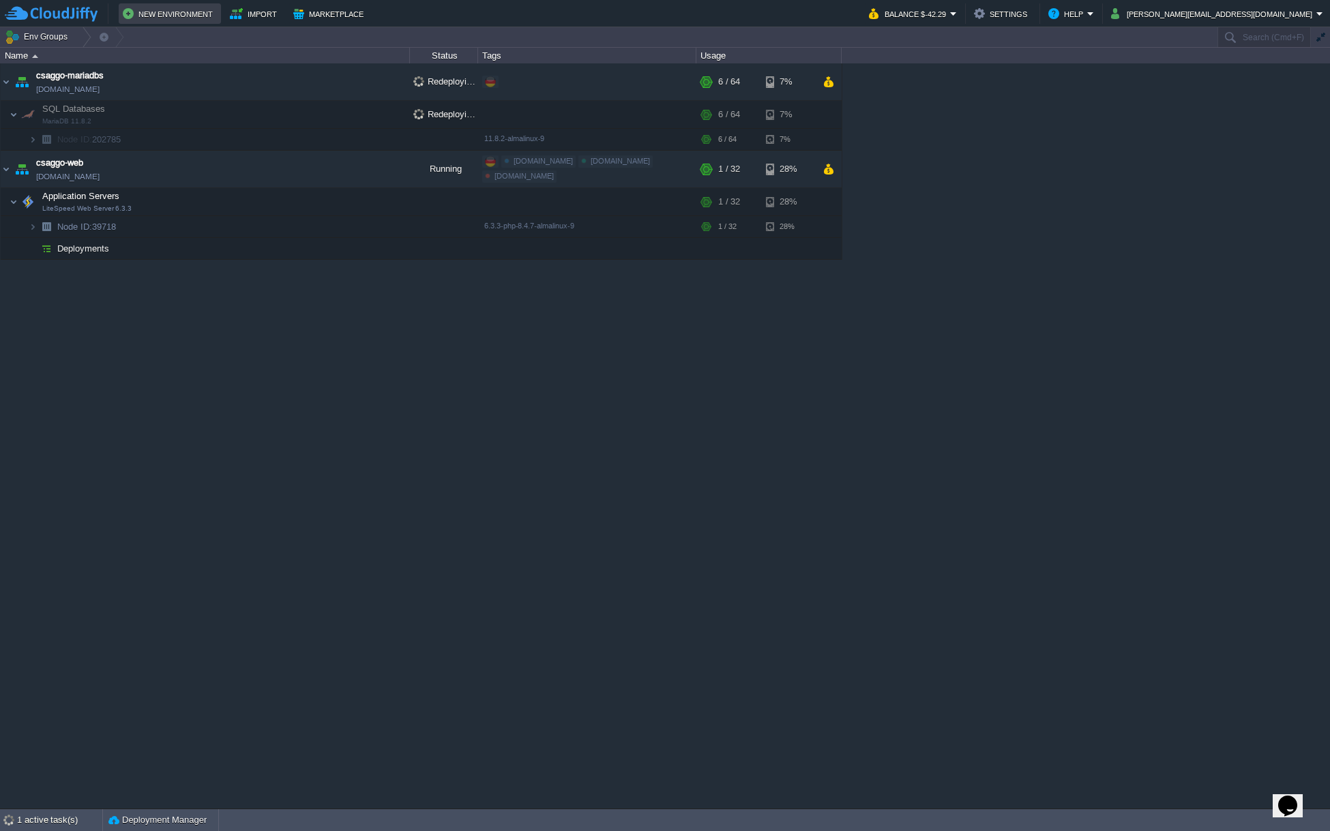
click at [134, 10] on button "New Environment" at bounding box center [170, 13] width 94 height 16
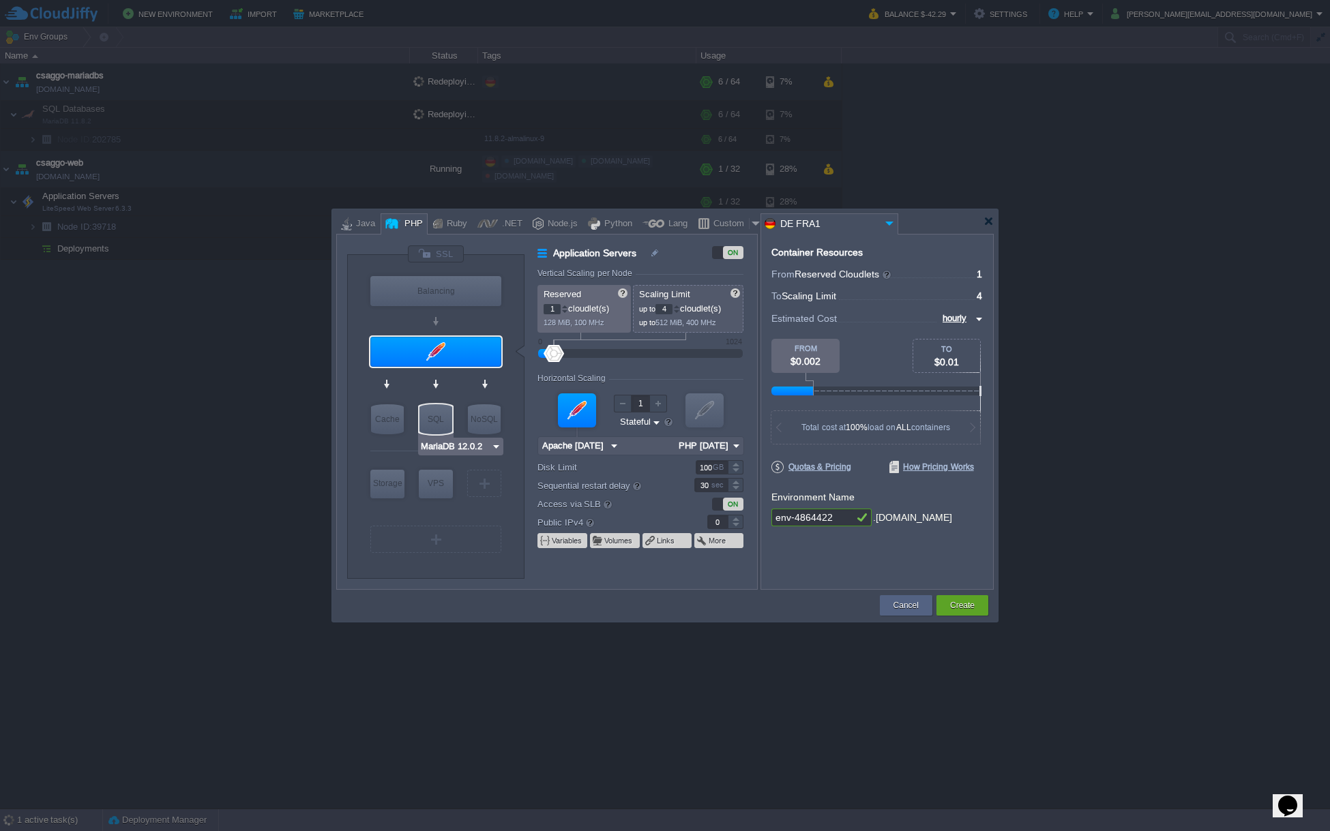
type input "Apache [DATE]"
click at [442, 372] on input "Apache [DATE]" at bounding box center [431, 378] width 68 height 14
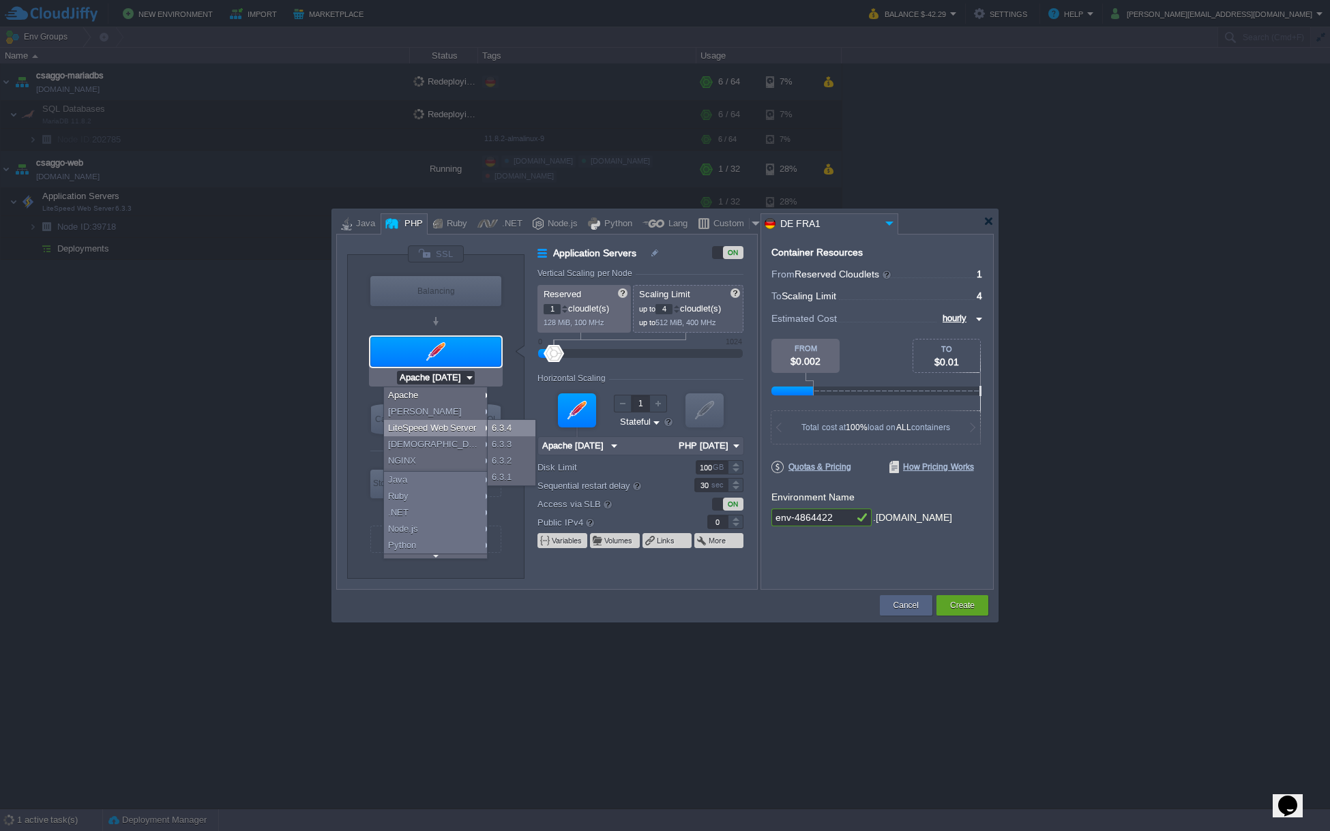
click at [518, 425] on div "6.3.4" at bounding box center [512, 428] width 48 height 16
type input "2"
type input "6"
type input "LiteSpeed Web..."
type input "PHP 8.4.7"
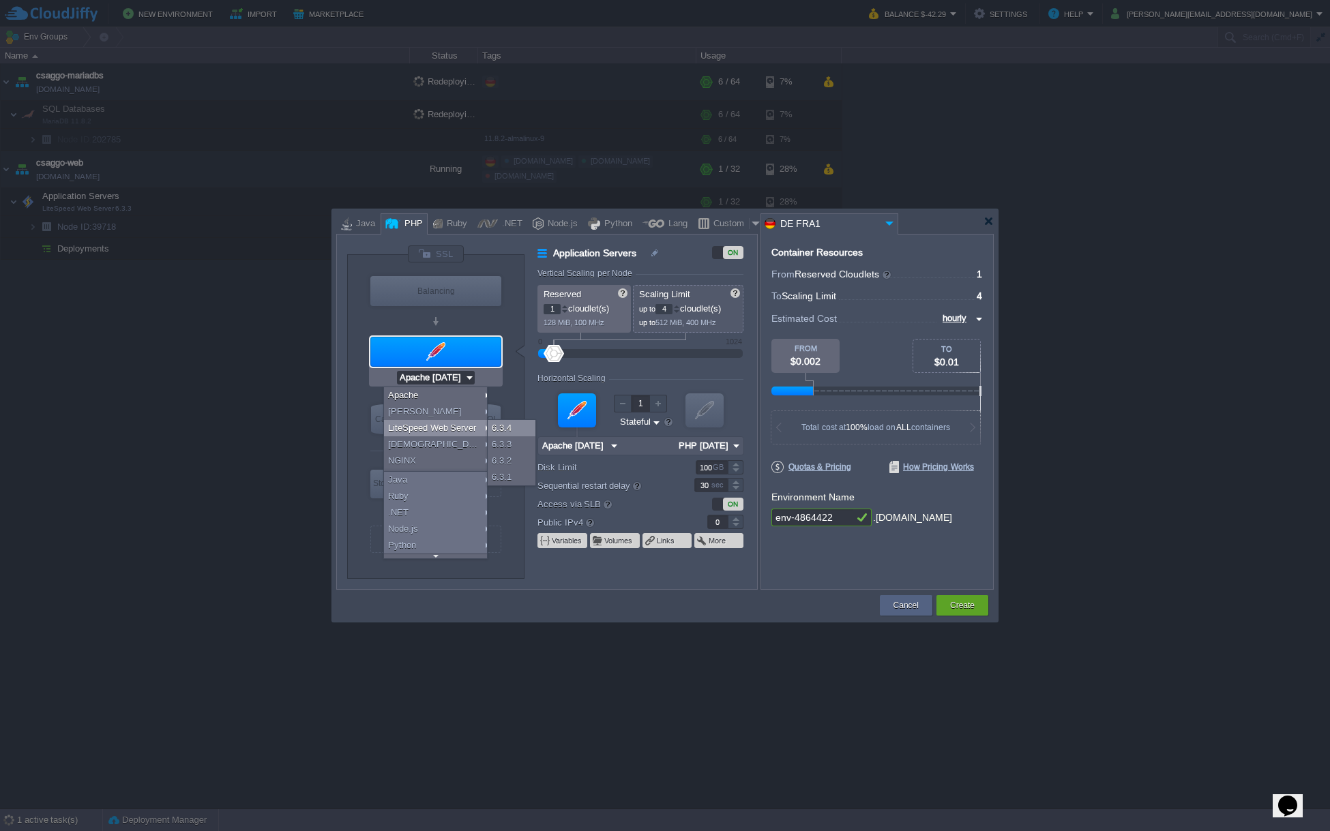
type input "LiteSpeed Web Server 6.3.4"
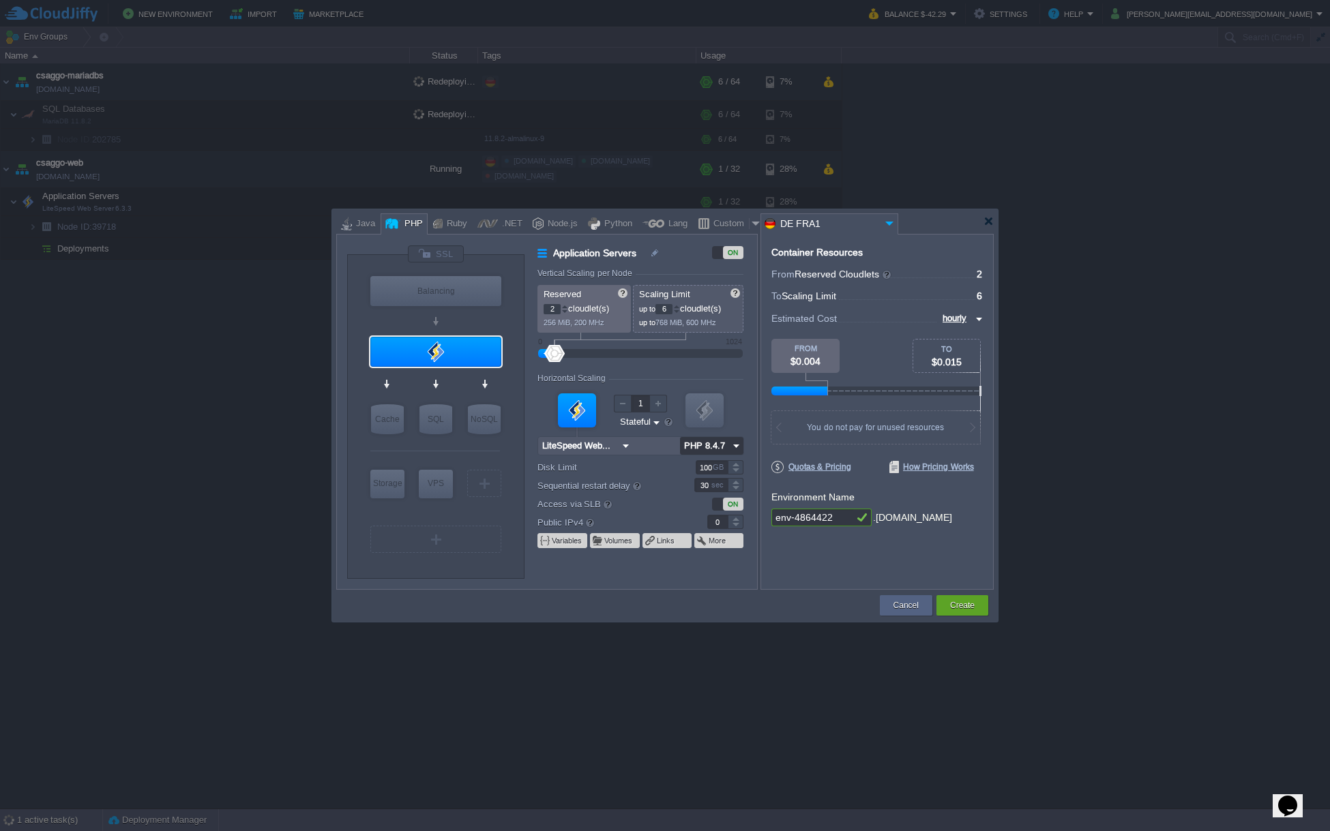
click at [709, 448] on input "PHP 8.4.7" at bounding box center [704, 446] width 49 height 18
click at [729, 467] on div "PHP 8.4.7" at bounding box center [711, 464] width 62 height 16
click at [612, 449] on input "LiteSpeed Web Server 6.3.4" at bounding box center [578, 446] width 80 height 18
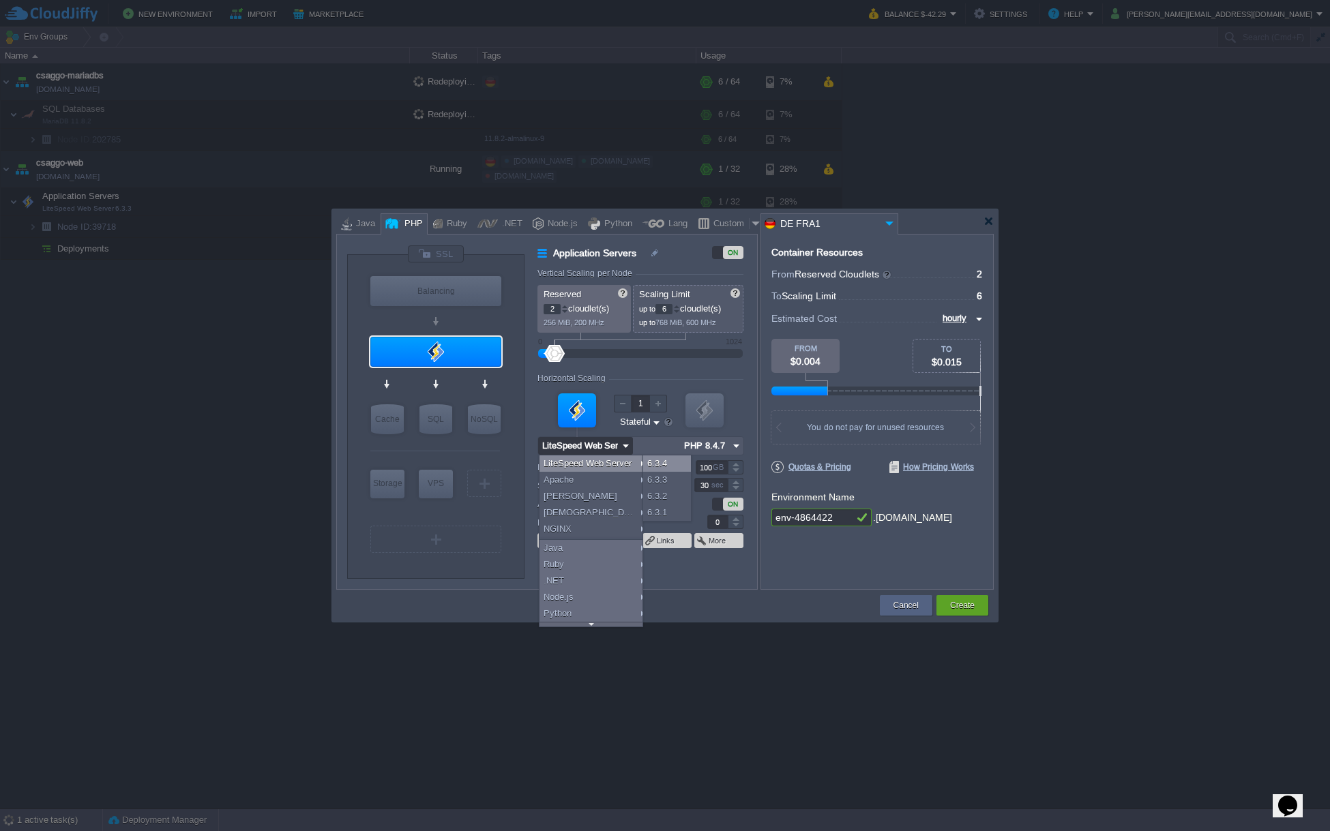
click at [676, 468] on div "6.3.4" at bounding box center [667, 464] width 48 height 16
type input "LiteSpeed Web..."
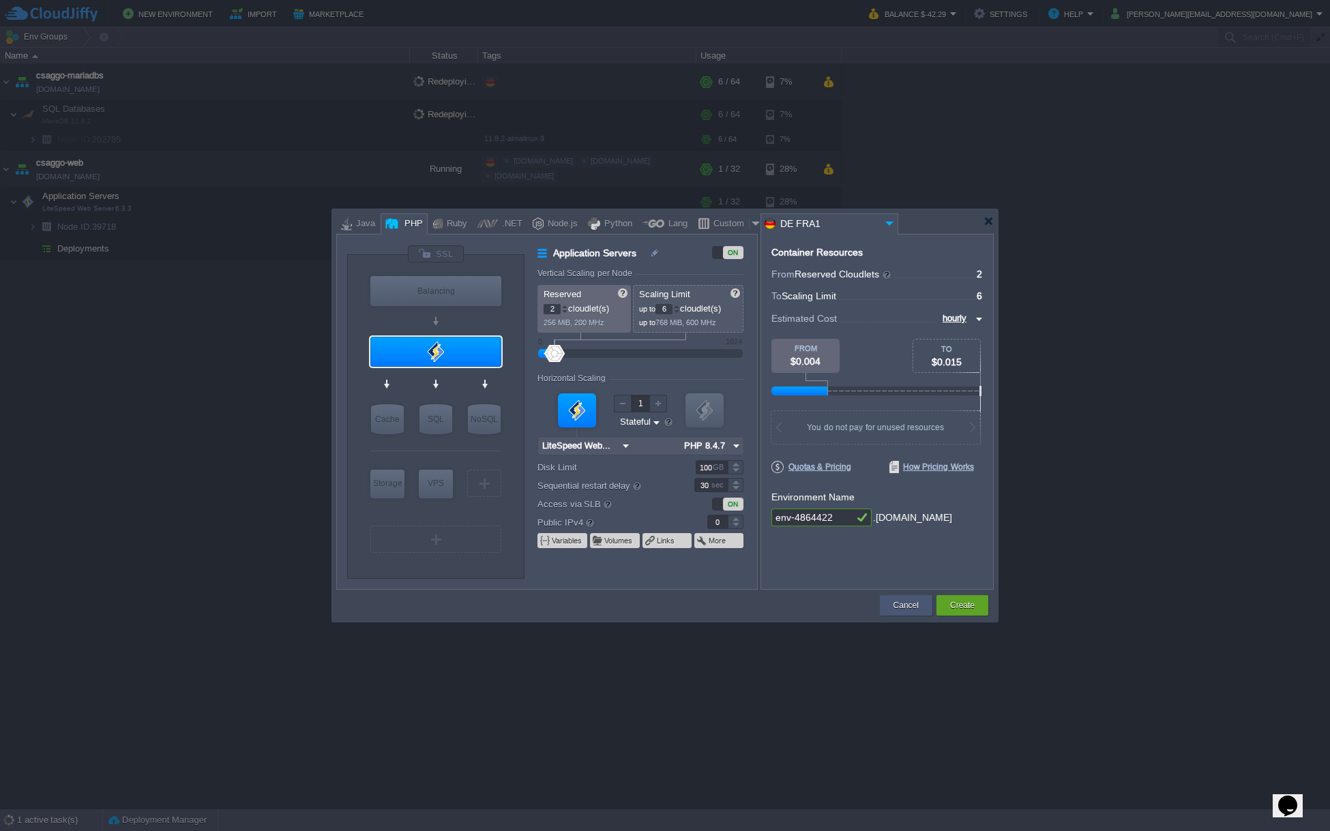
click at [902, 603] on button "Cancel" at bounding box center [905, 606] width 25 height 14
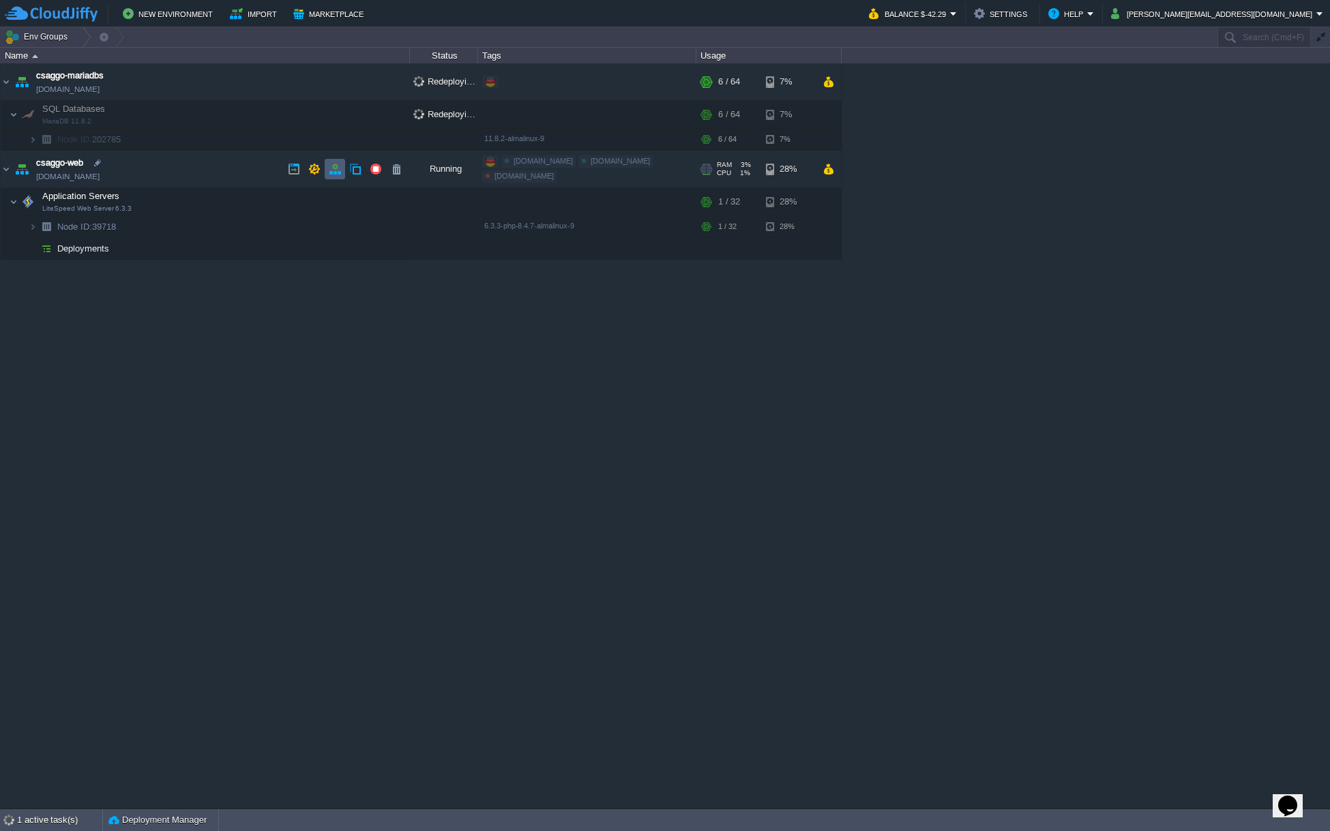
click at [341, 172] on td at bounding box center [335, 169] width 20 height 20
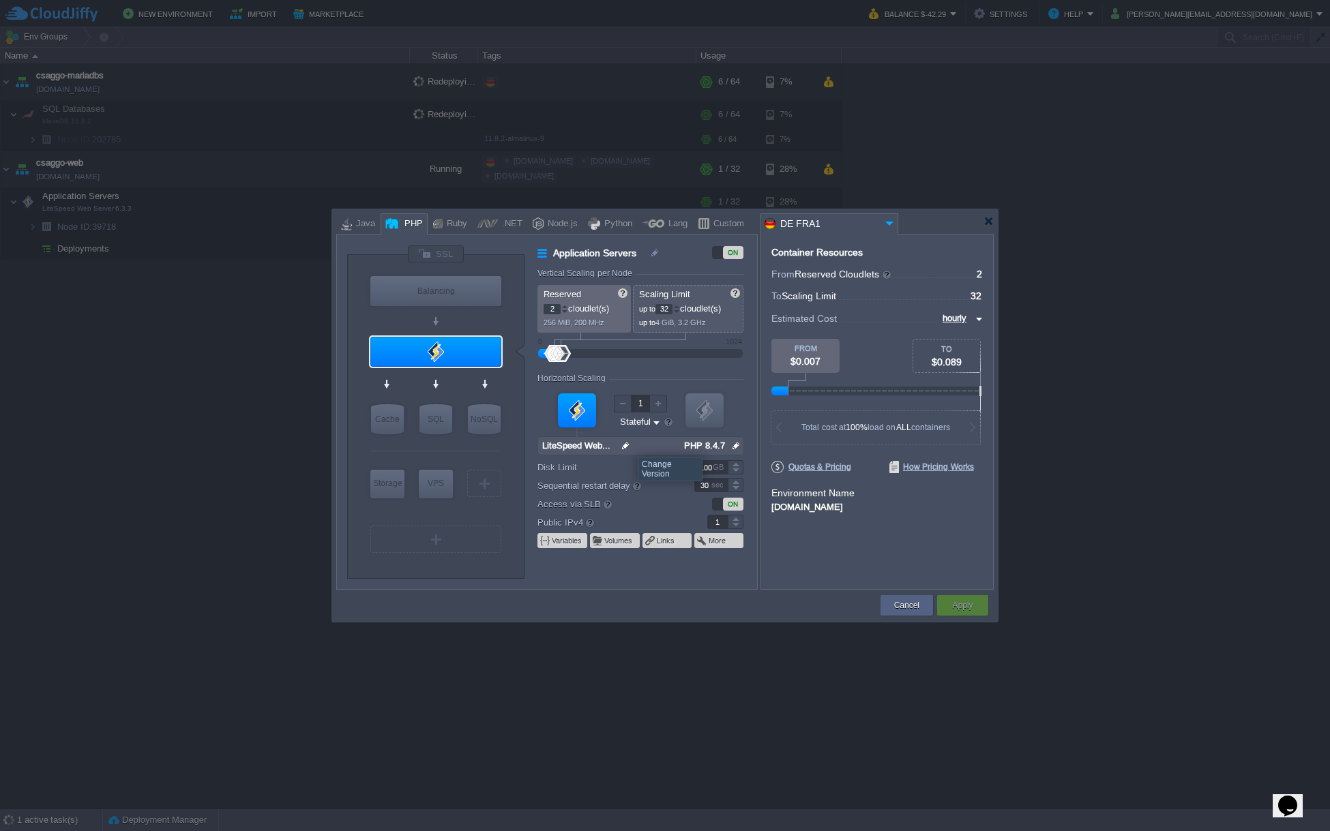
click at [627, 445] on img at bounding box center [626, 446] width 14 height 18
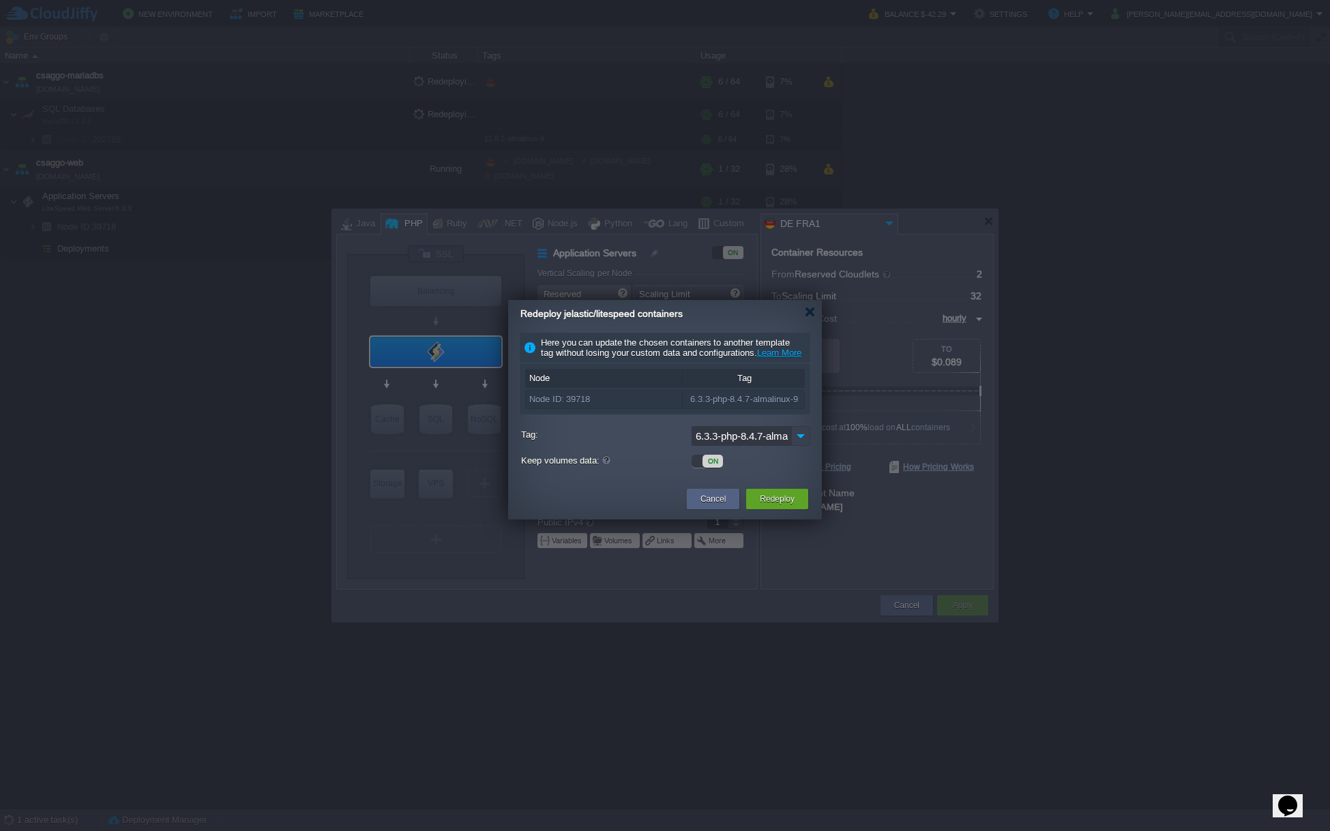
click at [800, 446] on img at bounding box center [800, 436] width 19 height 20
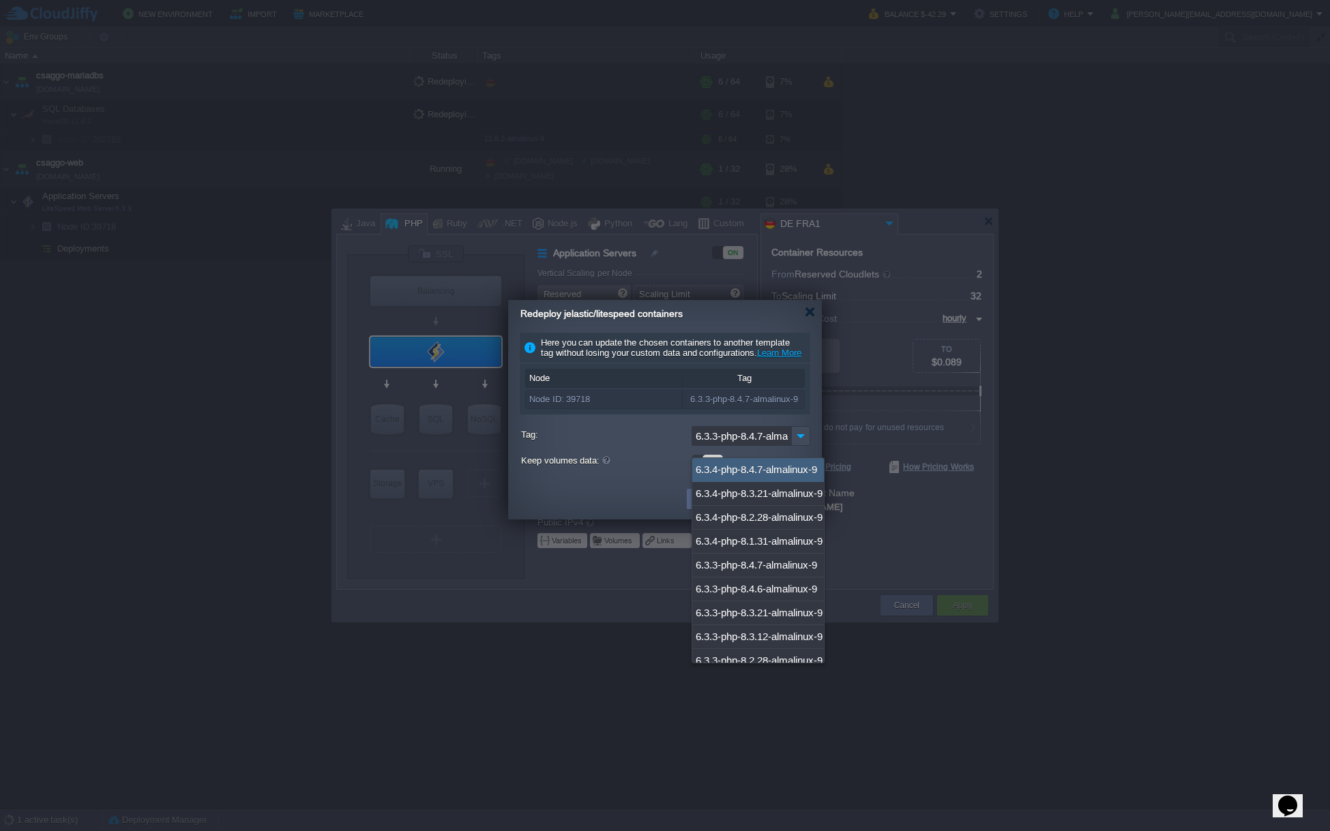
click at [786, 466] on div "6.3.4-php-8.4.7-almalinux-9" at bounding box center [758, 470] width 132 height 24
type input "6.3.4-php-8.4.7-almalinux-9"
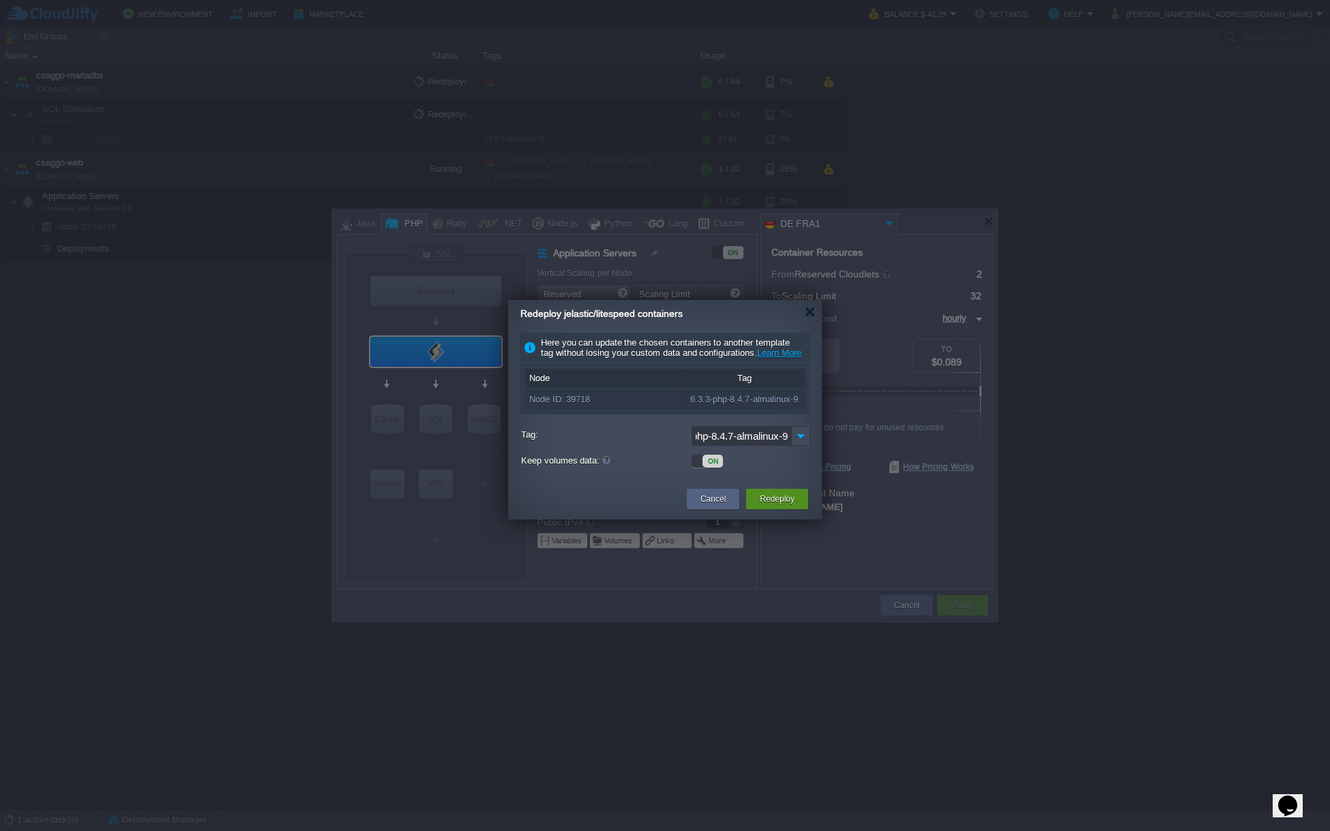
click at [796, 509] on div "Redeploy" at bounding box center [777, 499] width 42 height 20
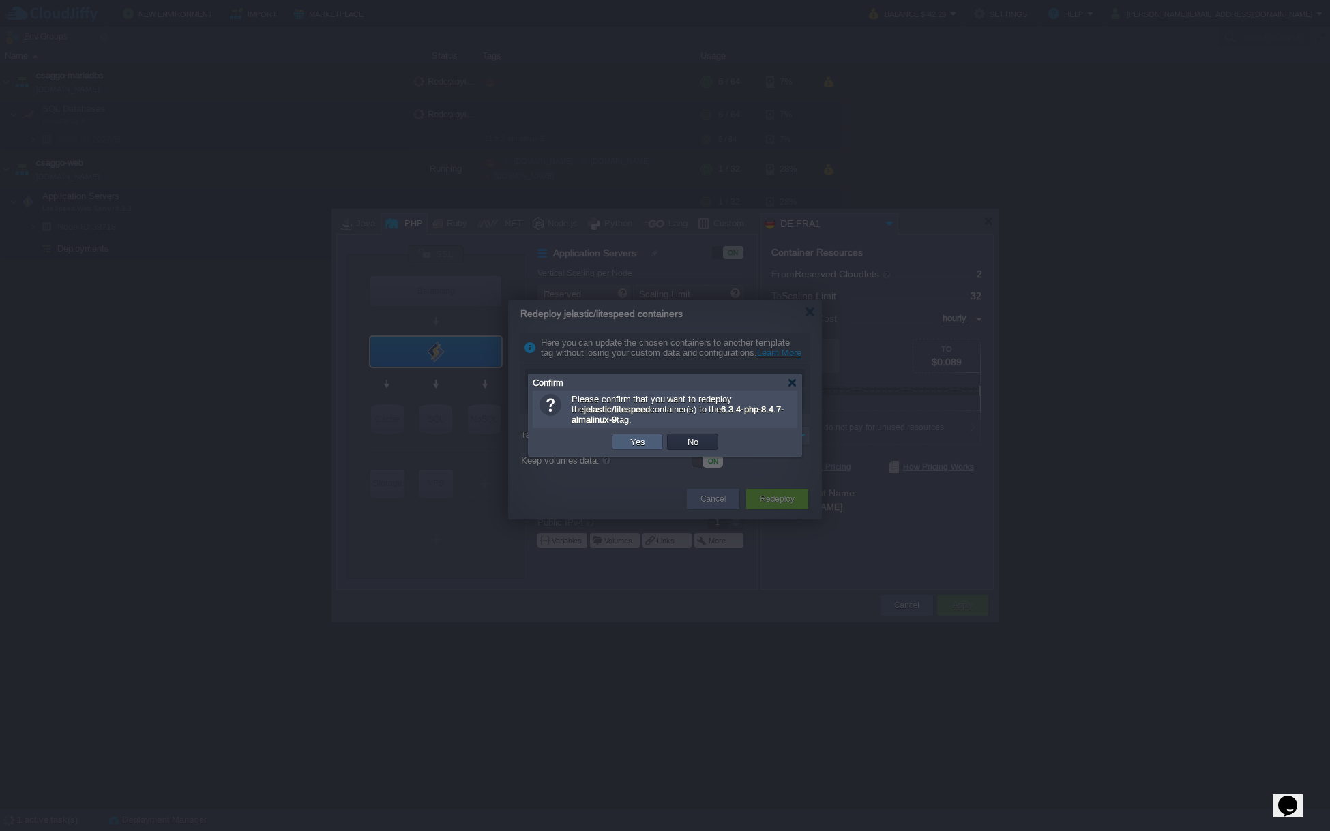
click at [619, 444] on td "Yes" at bounding box center [637, 442] width 51 height 16
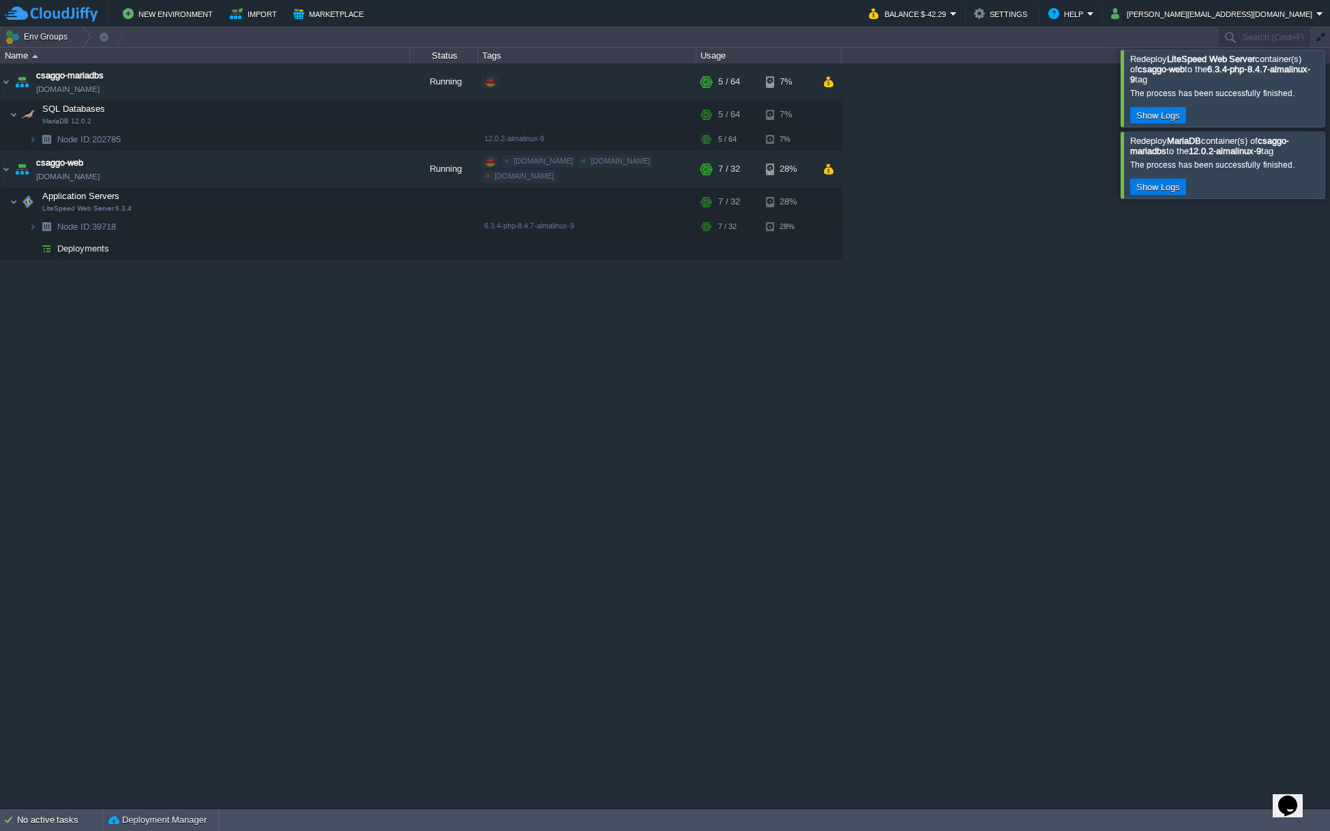
click at [1329, 171] on div at bounding box center [1346, 165] width 0 height 66
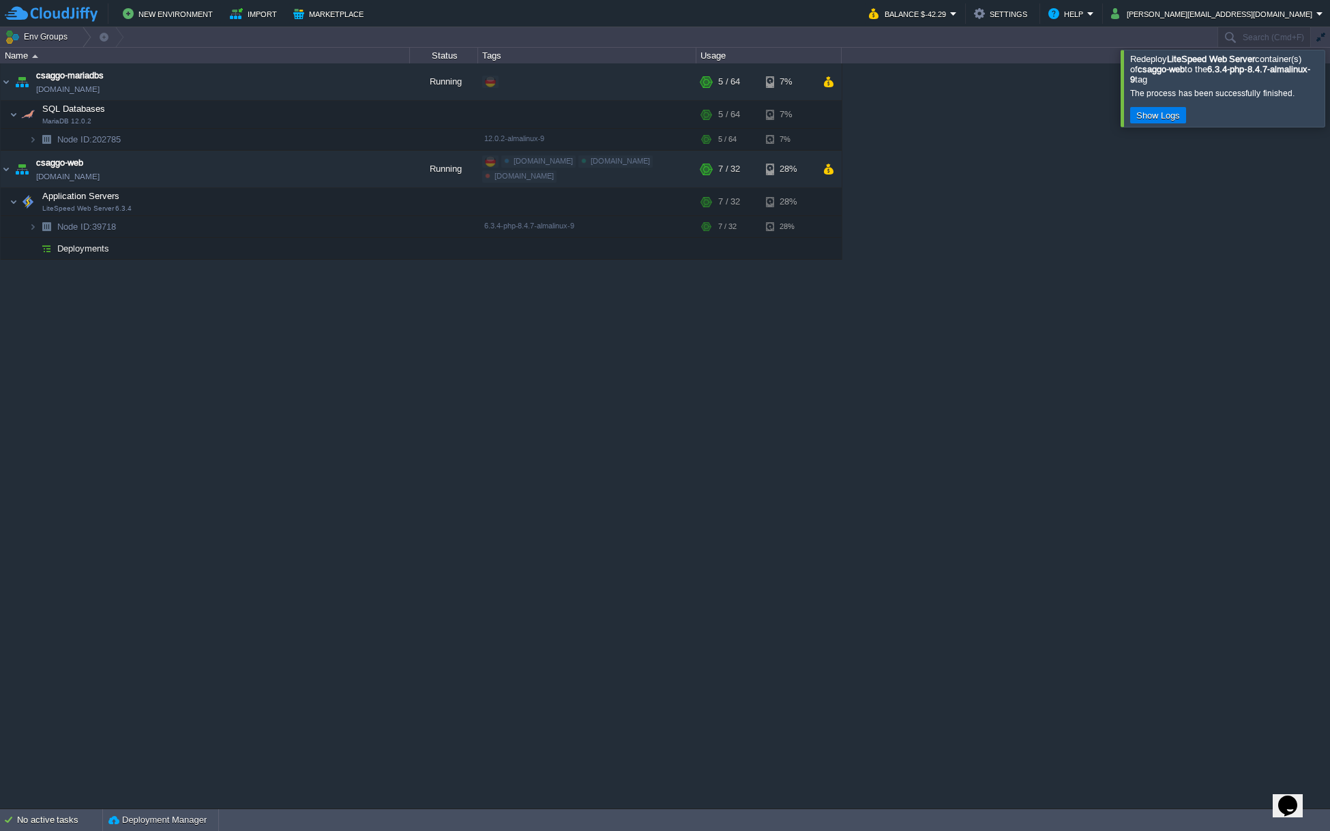
click at [1329, 96] on div at bounding box center [1346, 88] width 0 height 76
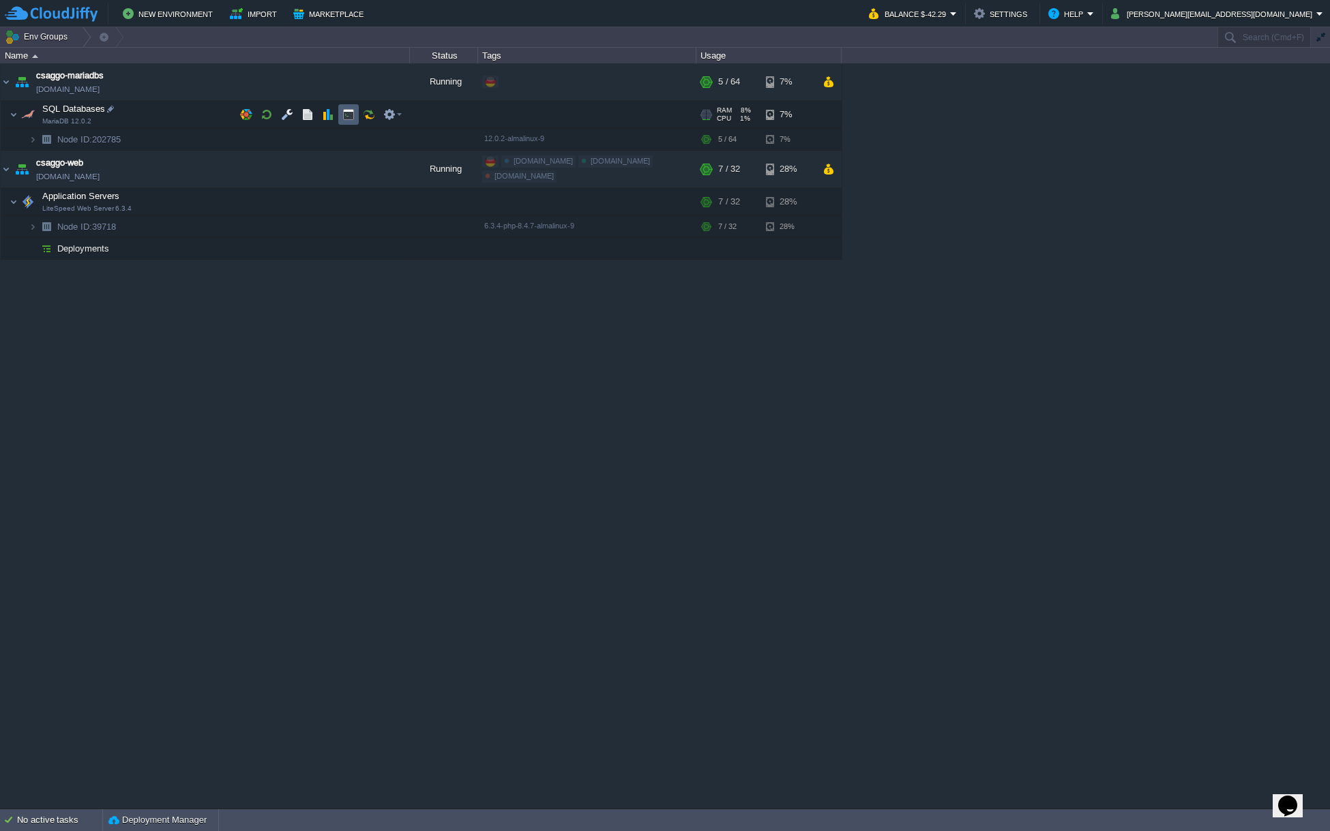
click at [340, 117] on td at bounding box center [348, 114] width 20 height 20
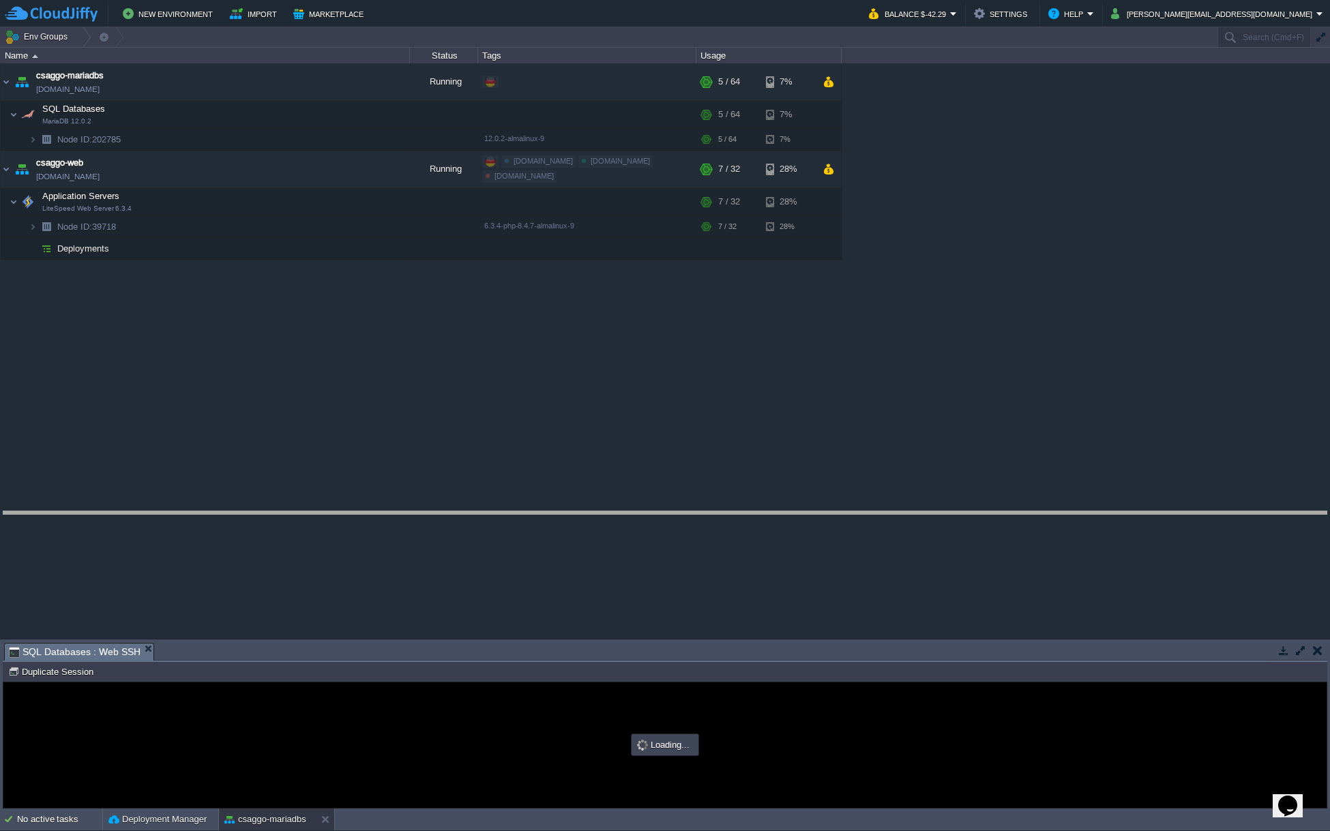
drag, startPoint x: 857, startPoint y: 642, endPoint x: 859, endPoint y: 512, distance: 131.0
click at [859, 510] on body "New Environment Import Marketplace Bonus $0.00 Upgrade Account Balance $-42.29 …" at bounding box center [665, 415] width 1330 height 831
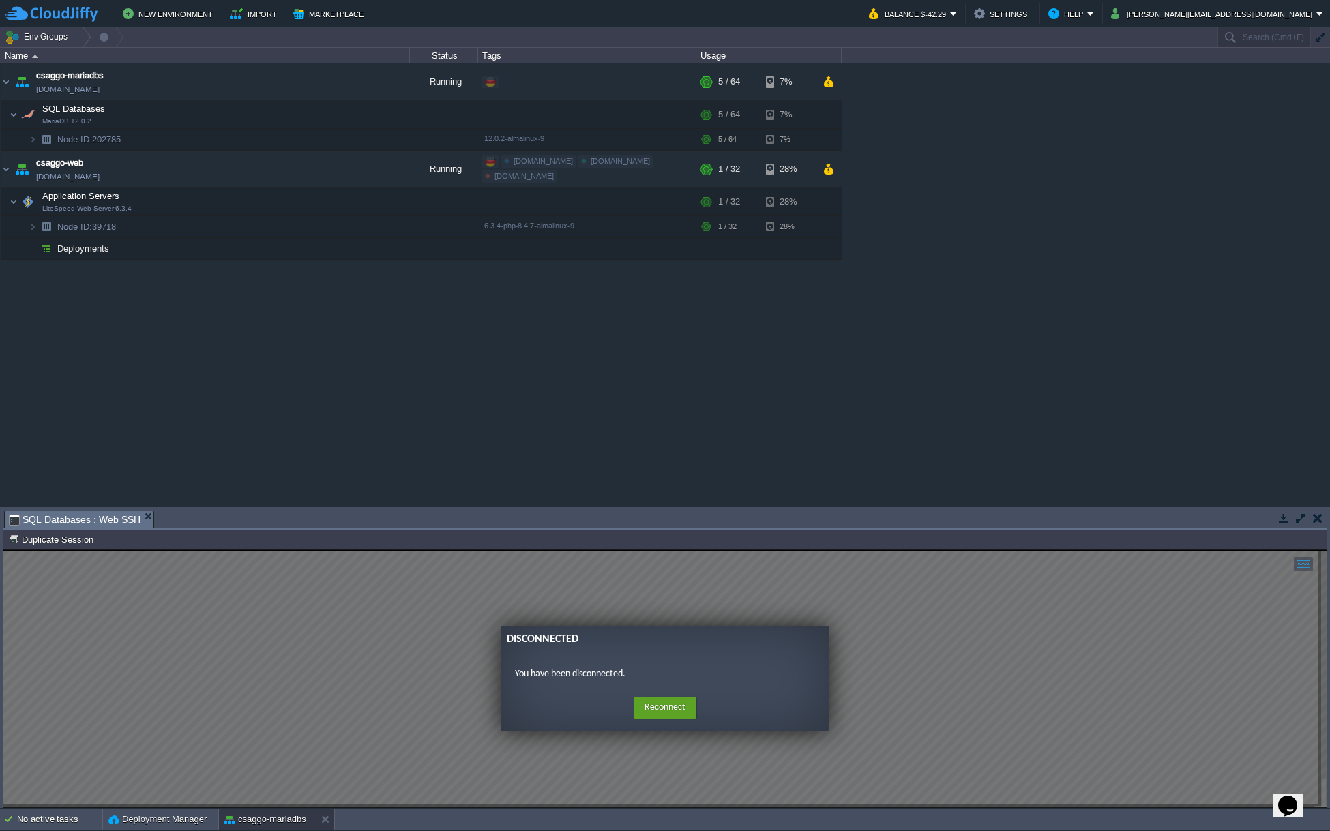
click at [1317, 521] on button "button" at bounding box center [1318, 518] width 10 height 12
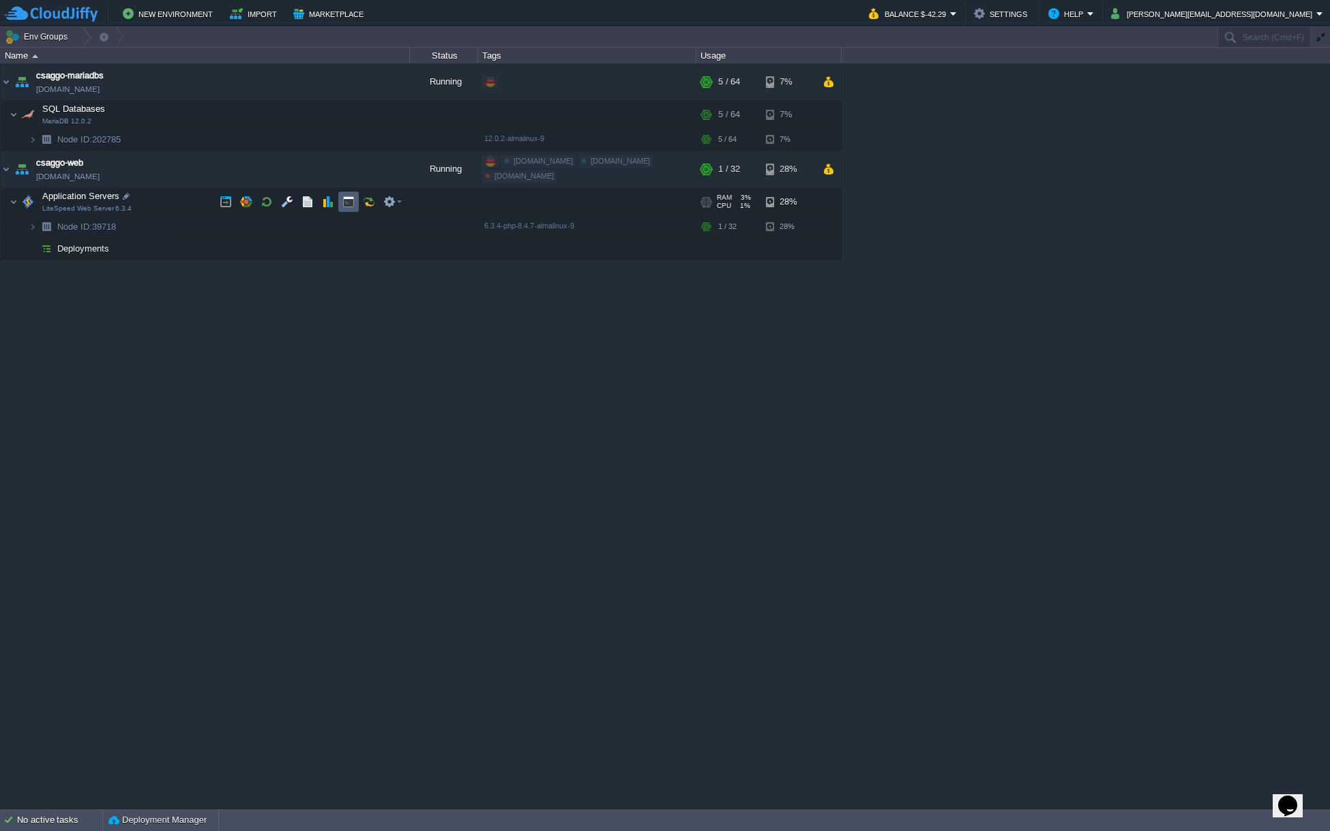
click at [353, 201] on button "button" at bounding box center [348, 202] width 12 height 12
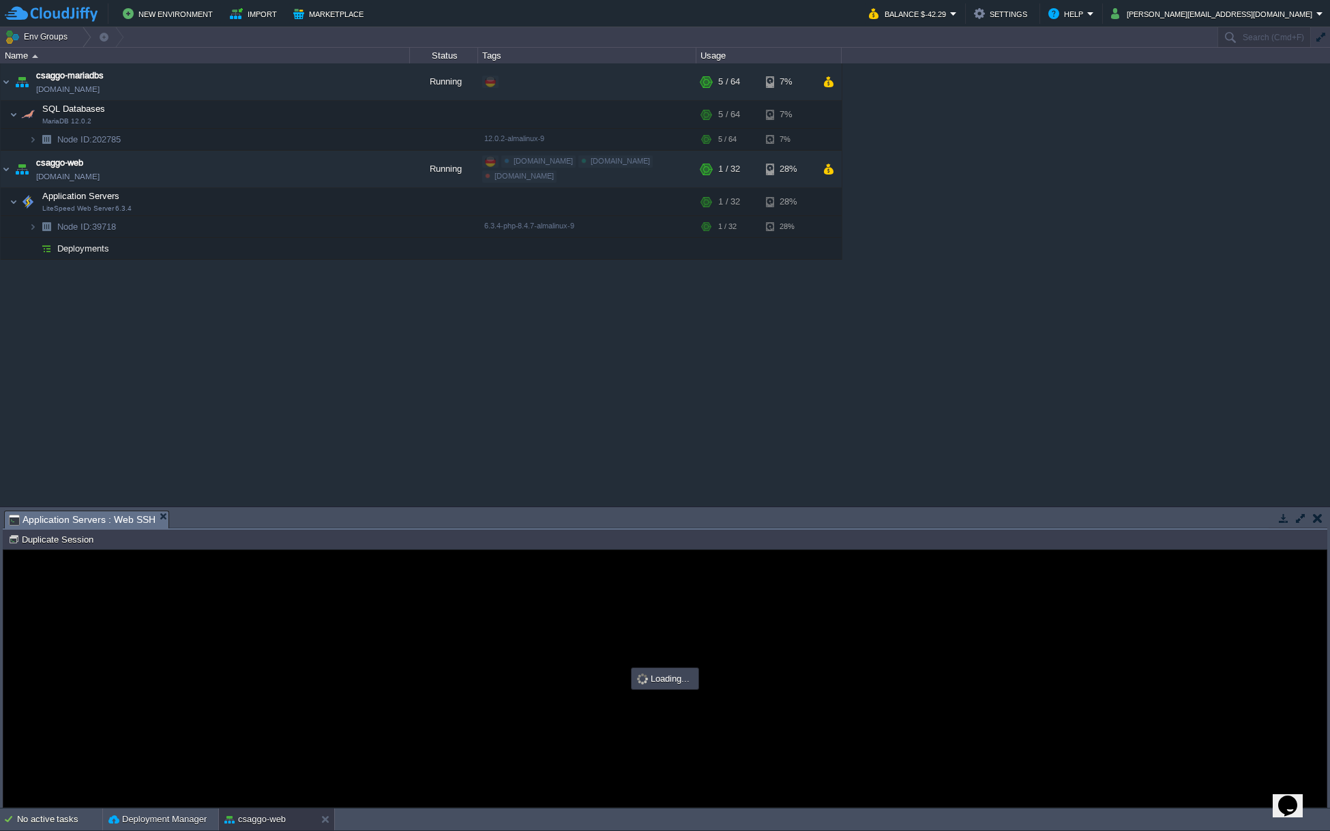
type input "#000000"
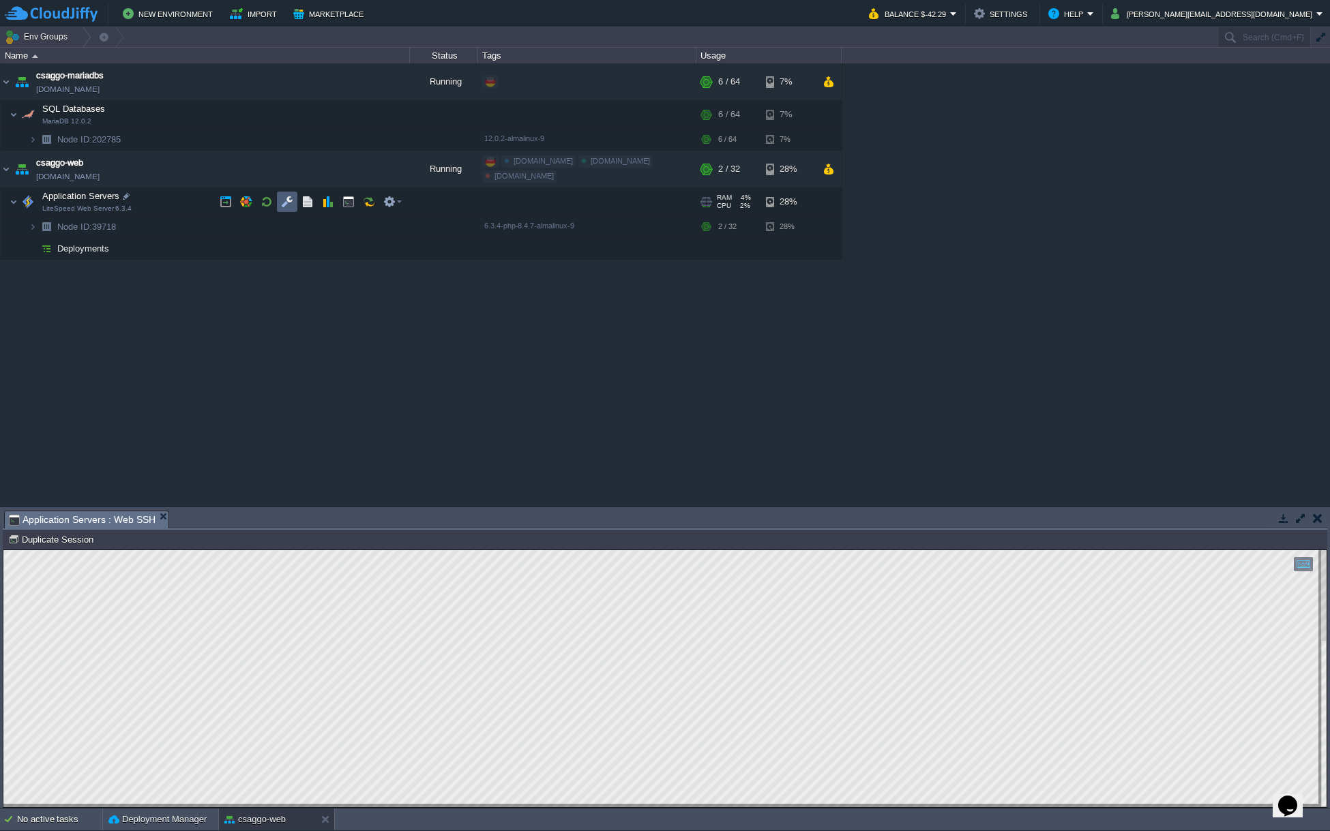
click at [287, 198] on button "button" at bounding box center [287, 202] width 12 height 12
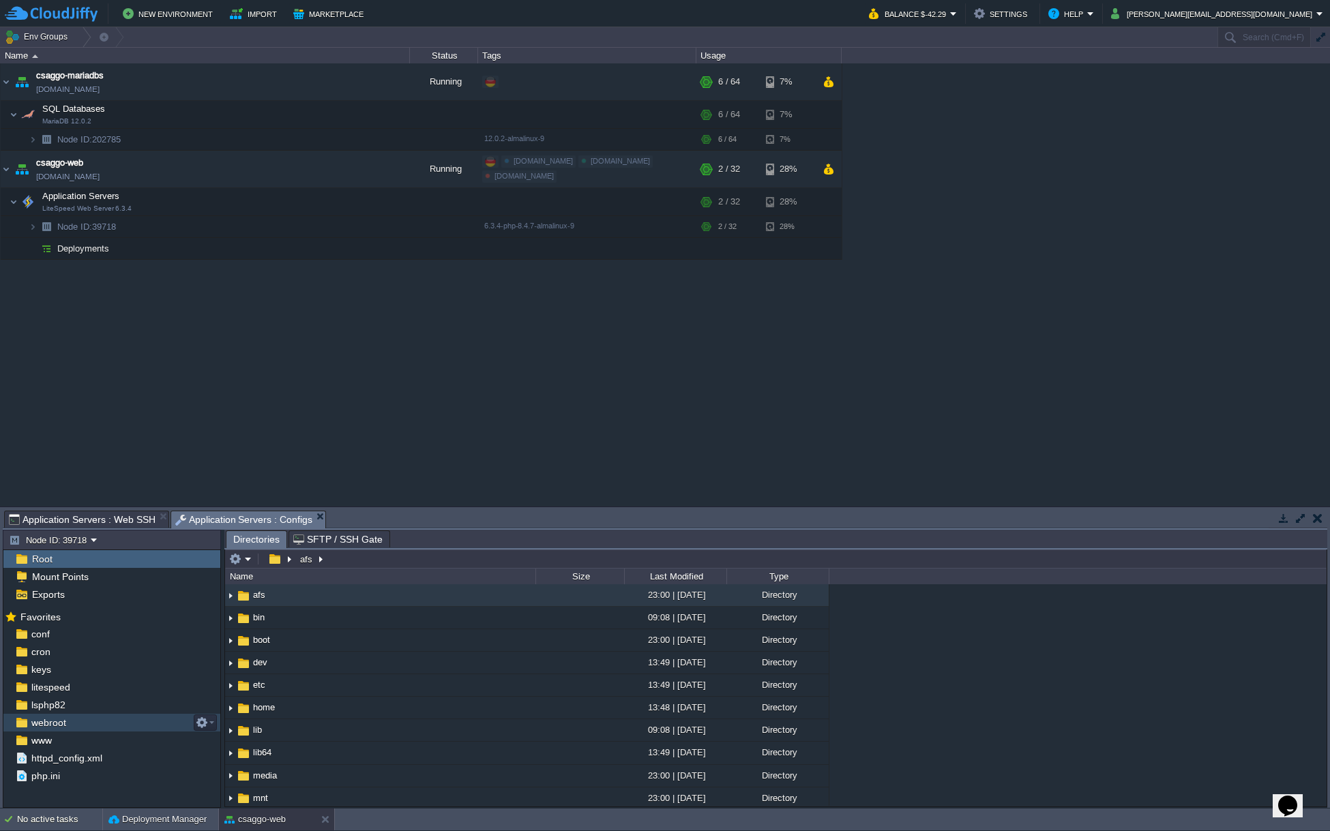
click at [106, 725] on div "webroot" at bounding box center [111, 723] width 217 height 18
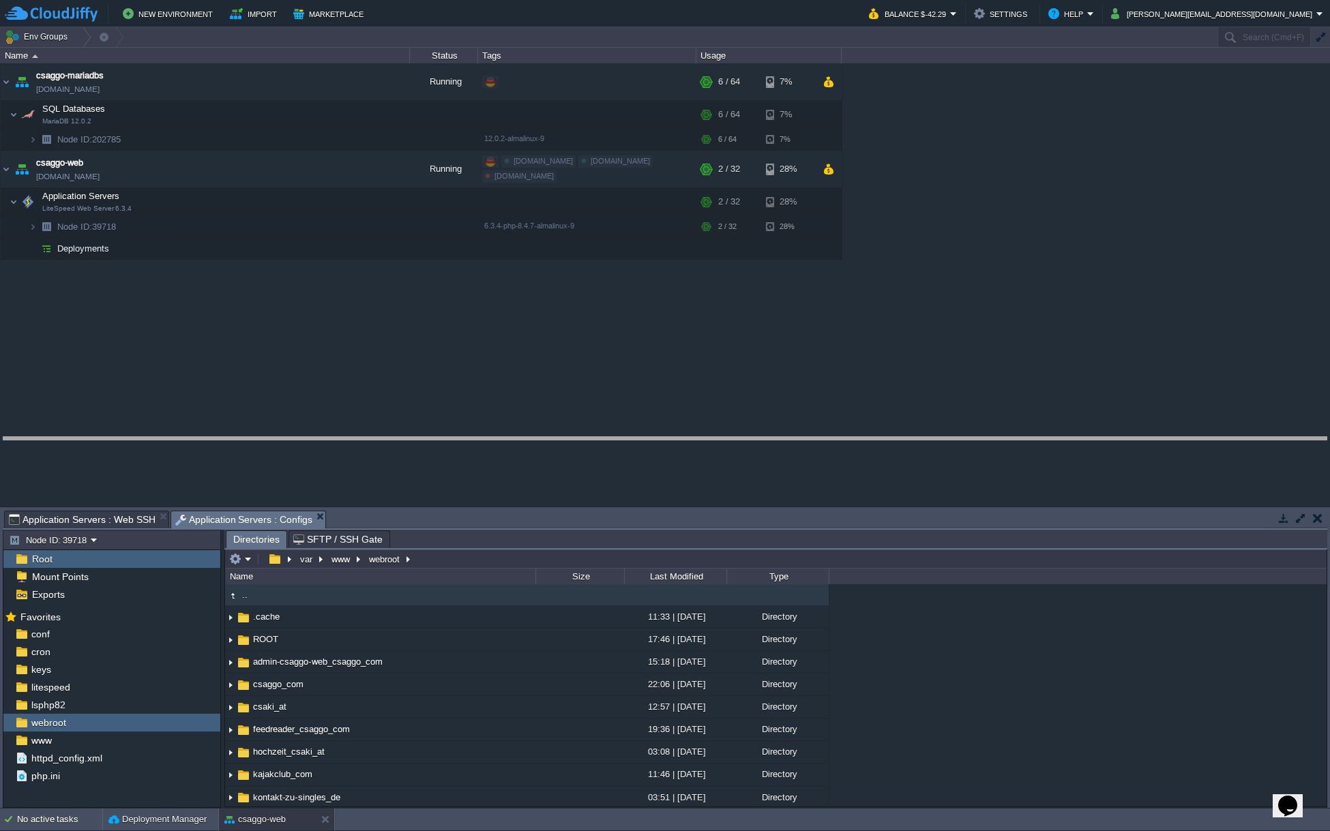
drag, startPoint x: 417, startPoint y: 511, endPoint x: 418, endPoint y: 449, distance: 61.4
click at [418, 449] on body "New Environment Import Marketplace Bonus $0.00 Upgrade Account Balance $-42.29 …" at bounding box center [665, 415] width 1330 height 831
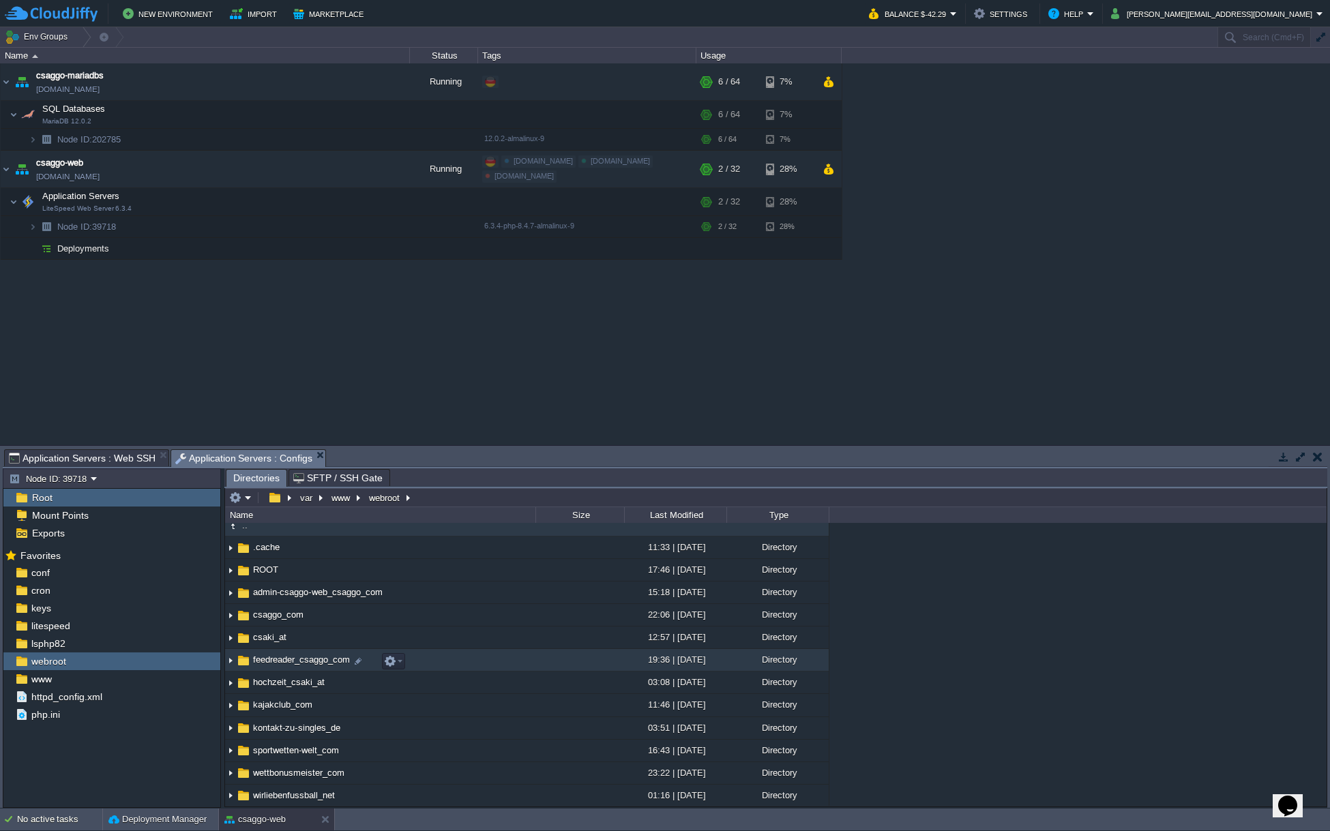
scroll to position [12, 0]
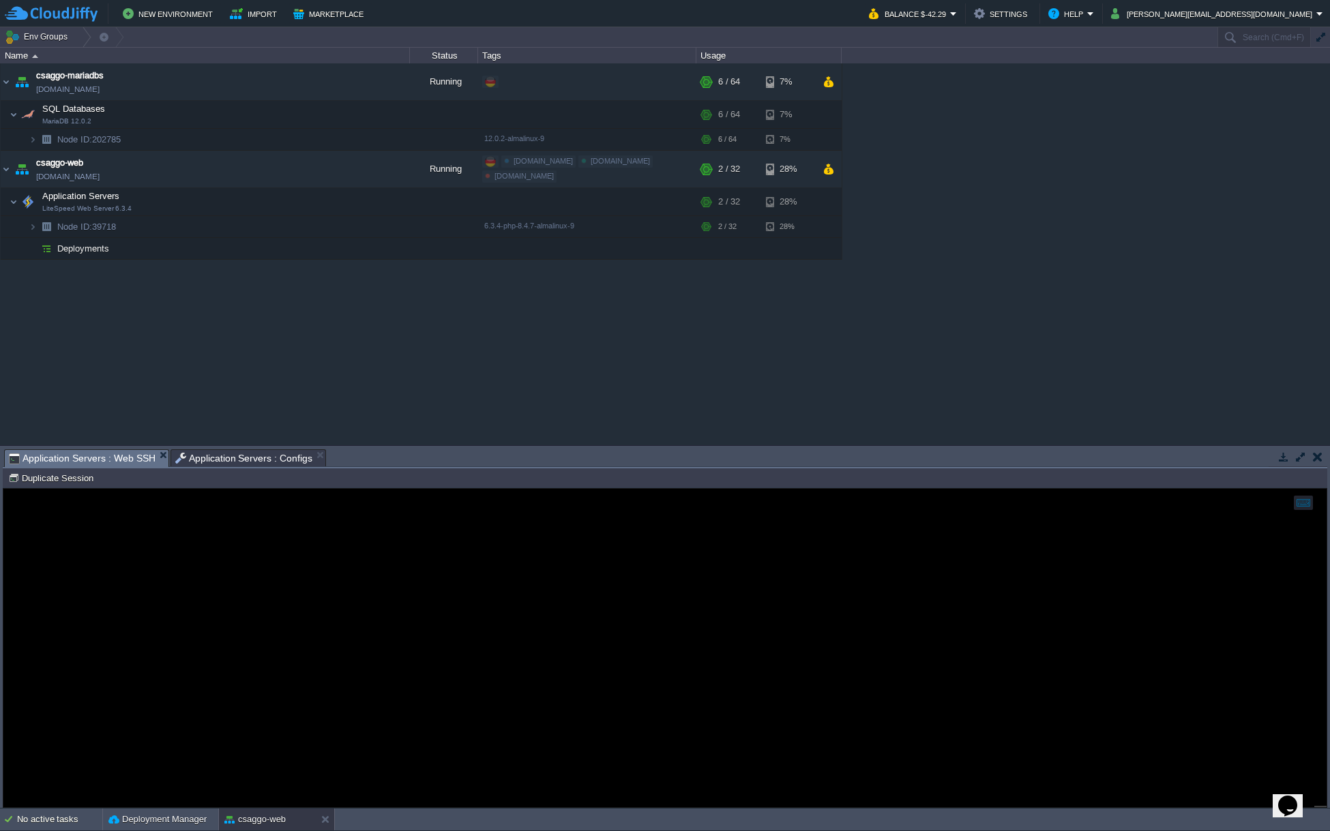
click at [104, 457] on span "Application Servers : Web SSH" at bounding box center [82, 458] width 147 height 17
